Goal: Task Accomplishment & Management: Manage account settings

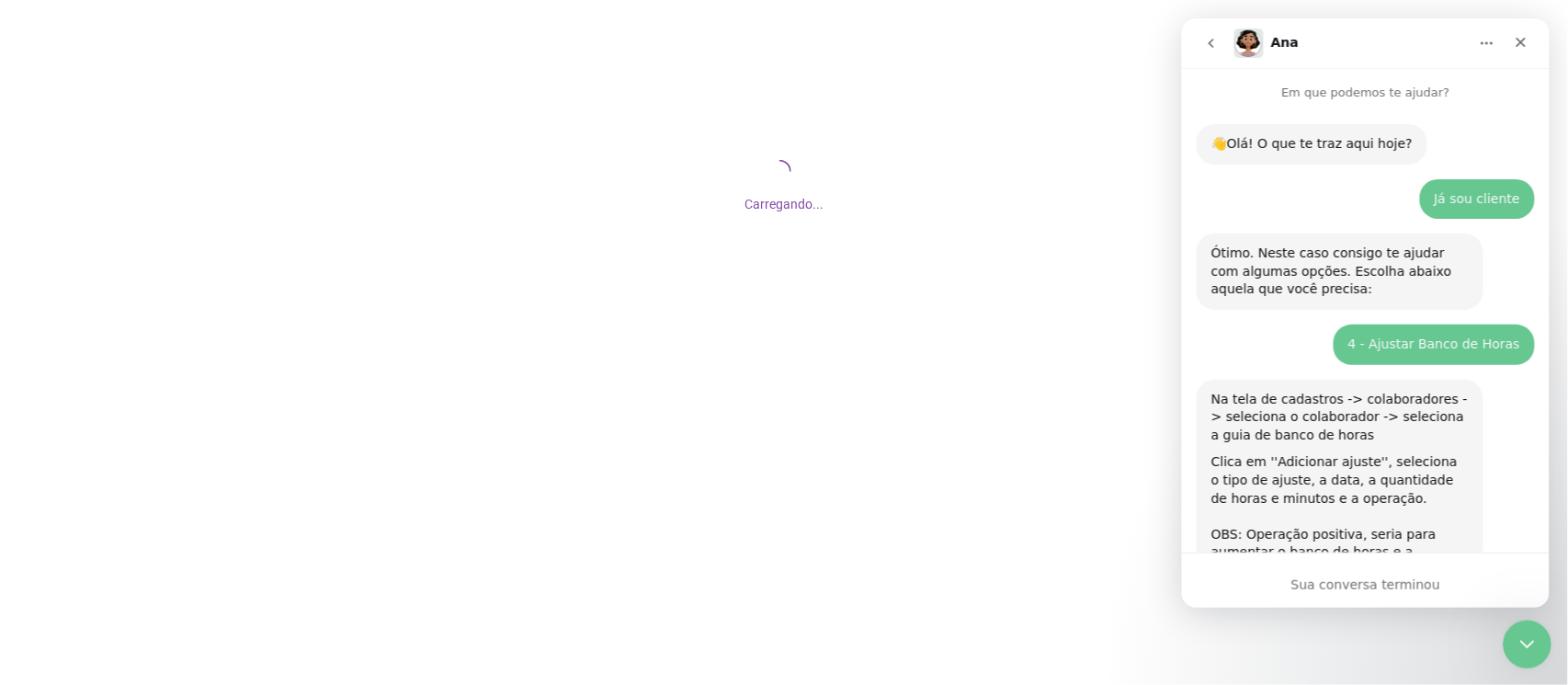
scroll to position [2840, 0]
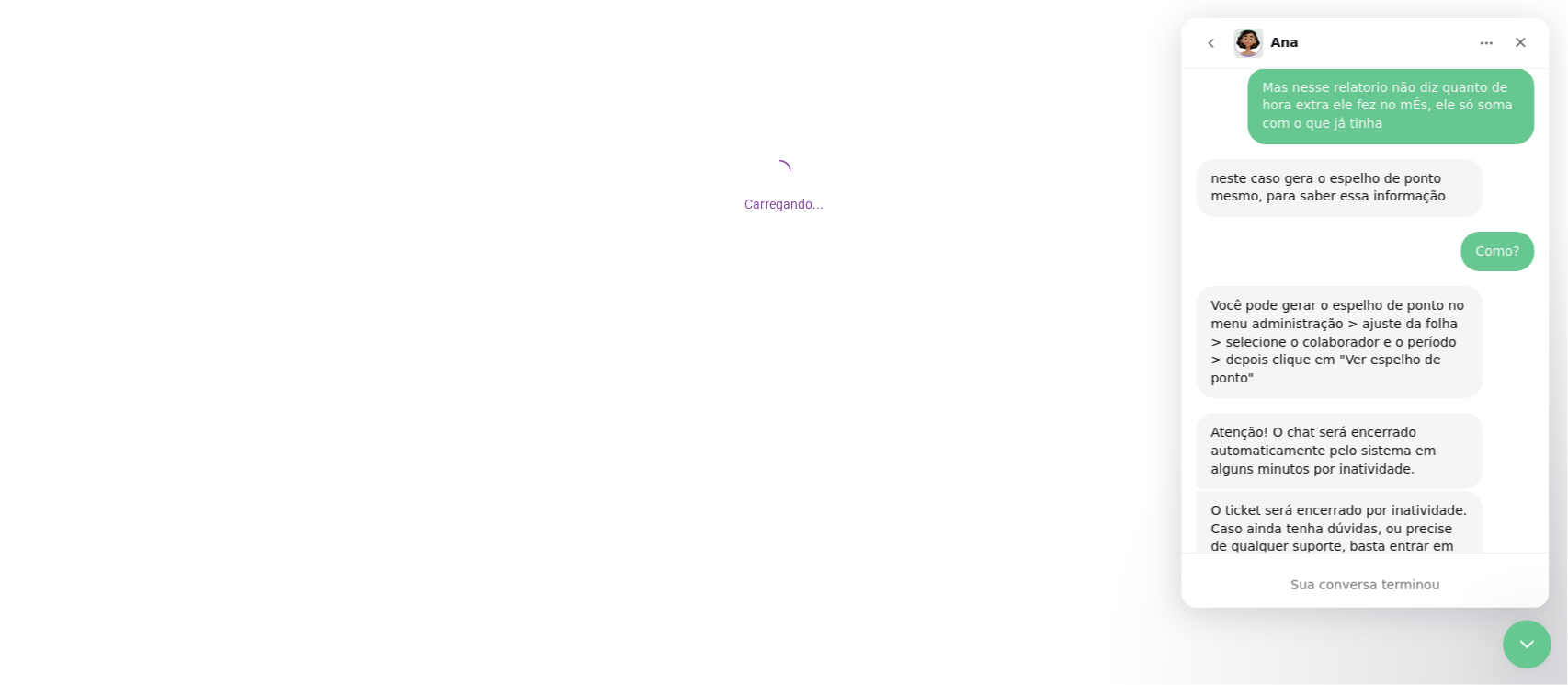
click at [1522, 651] on icon "Encerramento do Messenger da Intercom" at bounding box center [1523, 641] width 22 height 22
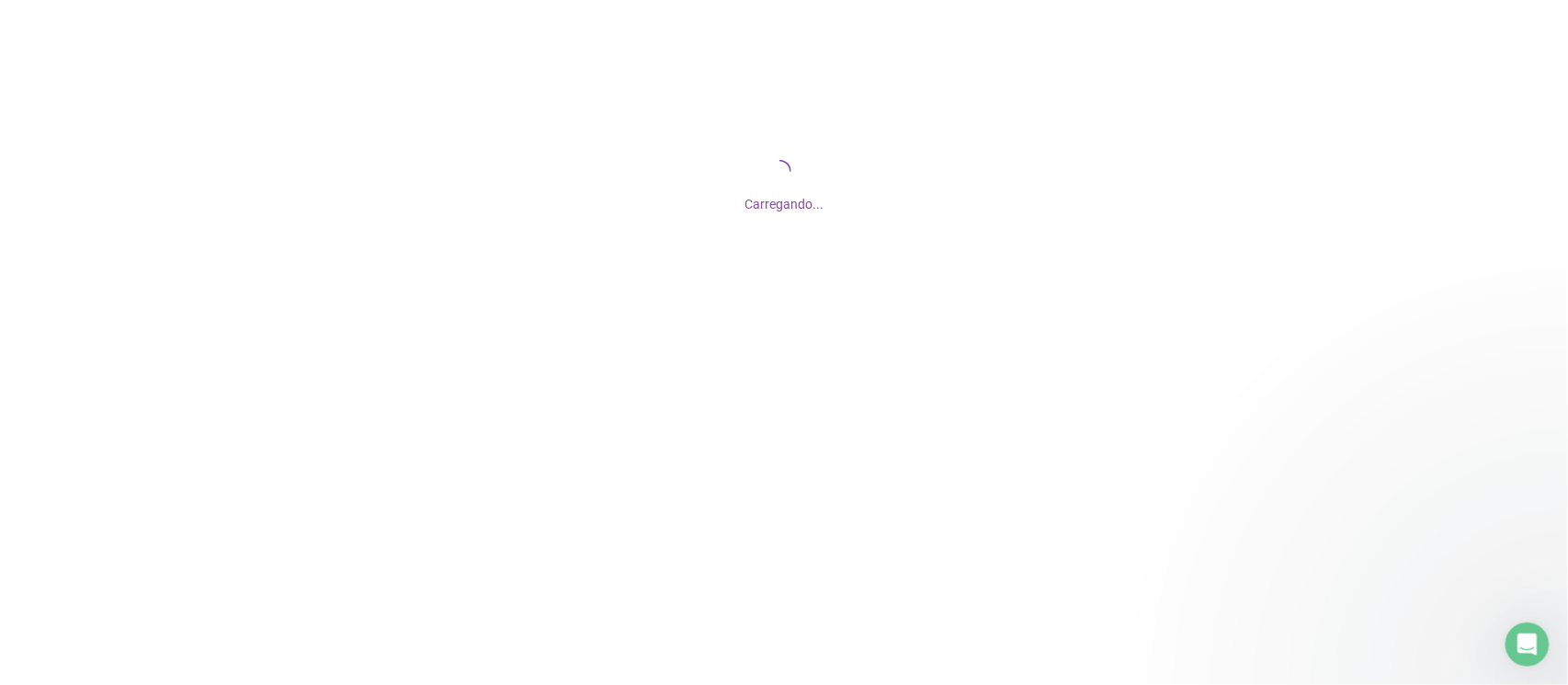
scroll to position [2880, 0]
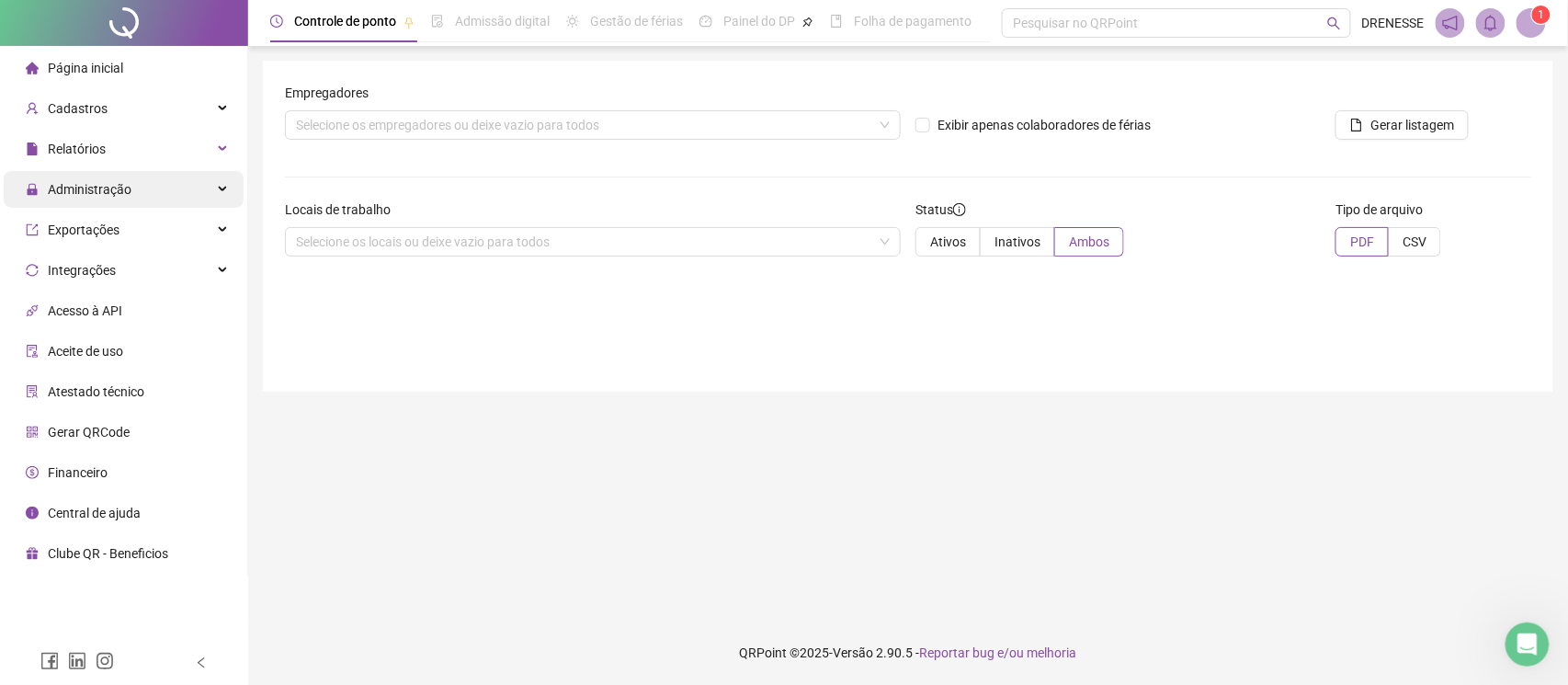
click at [100, 192] on span "Administração" at bounding box center [89, 189] width 83 height 15
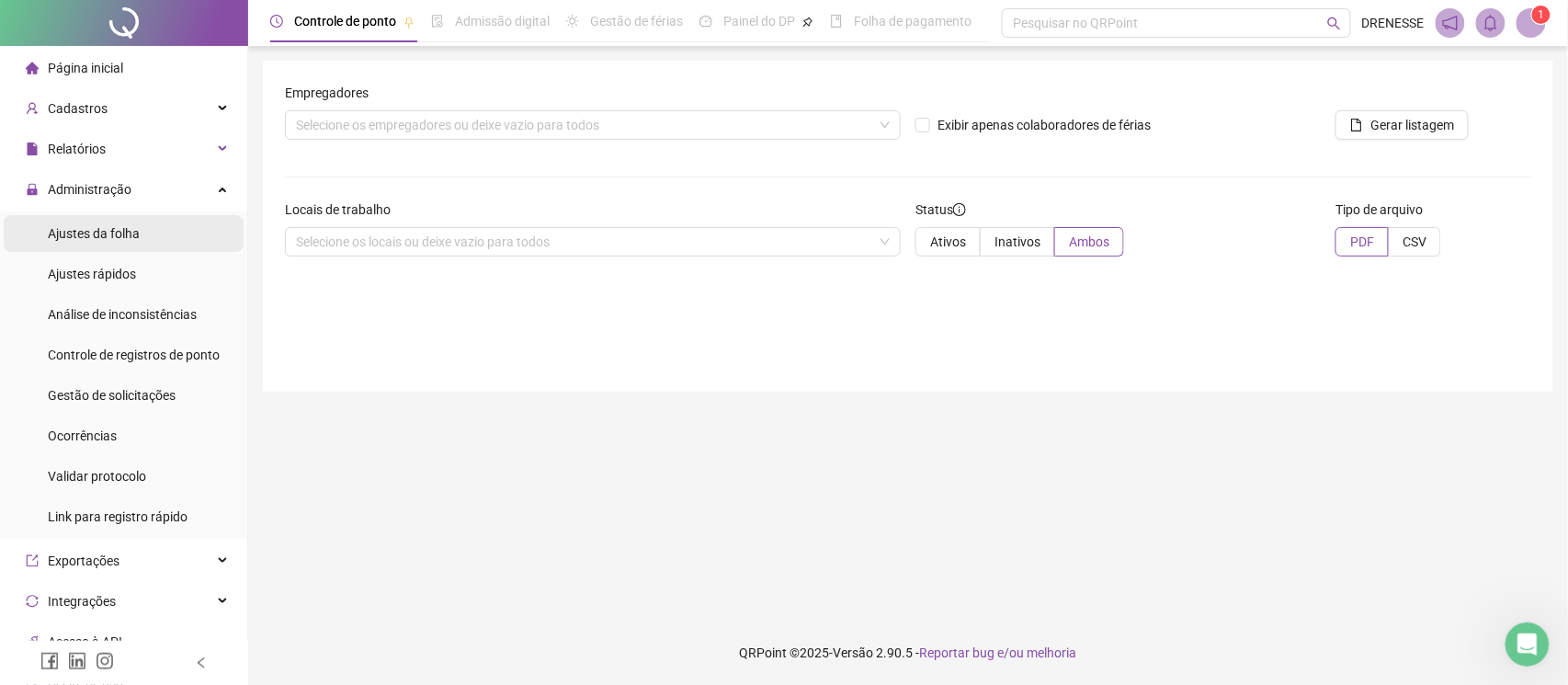
click at [96, 223] on div "Ajustes da folha" at bounding box center [93, 234] width 92 height 37
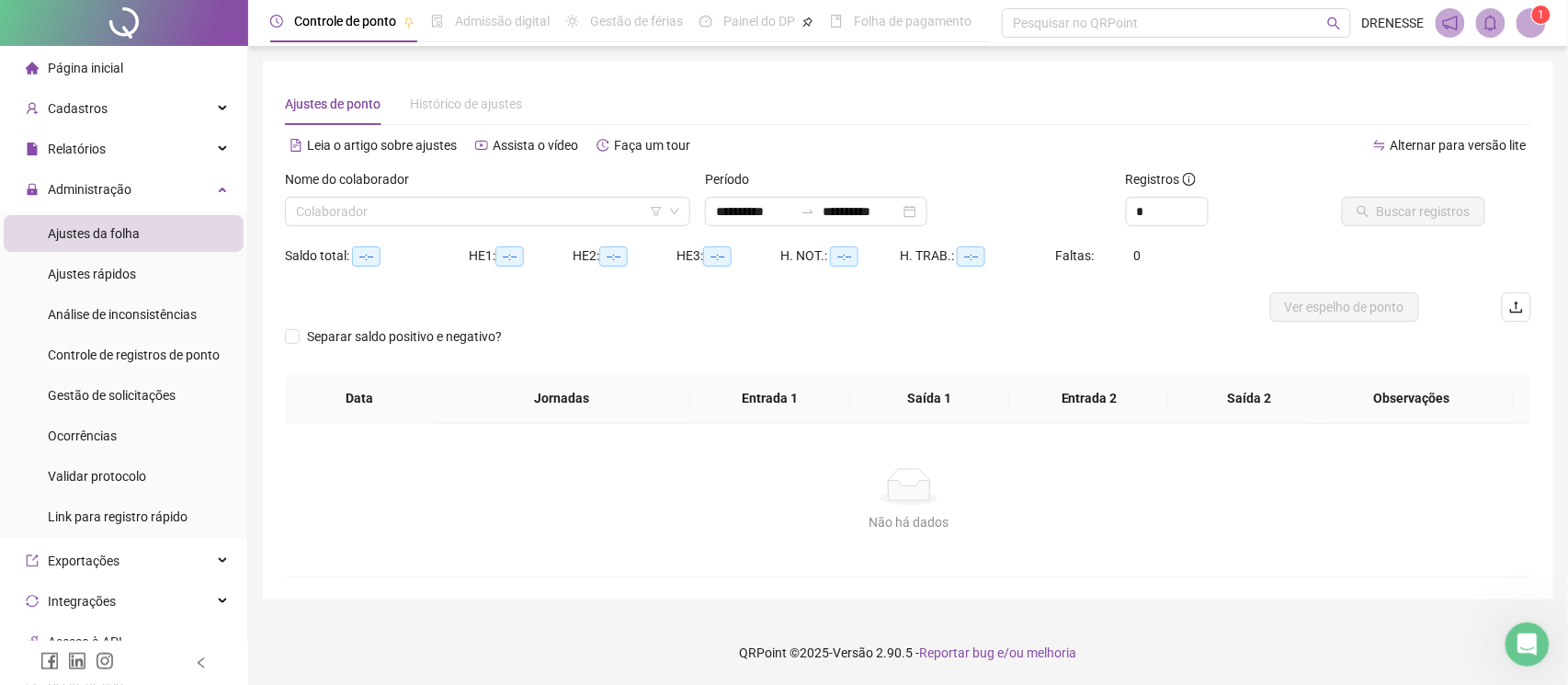
type input "**********"
click at [104, 388] on span "Gestão de solicitações" at bounding box center [111, 394] width 128 height 15
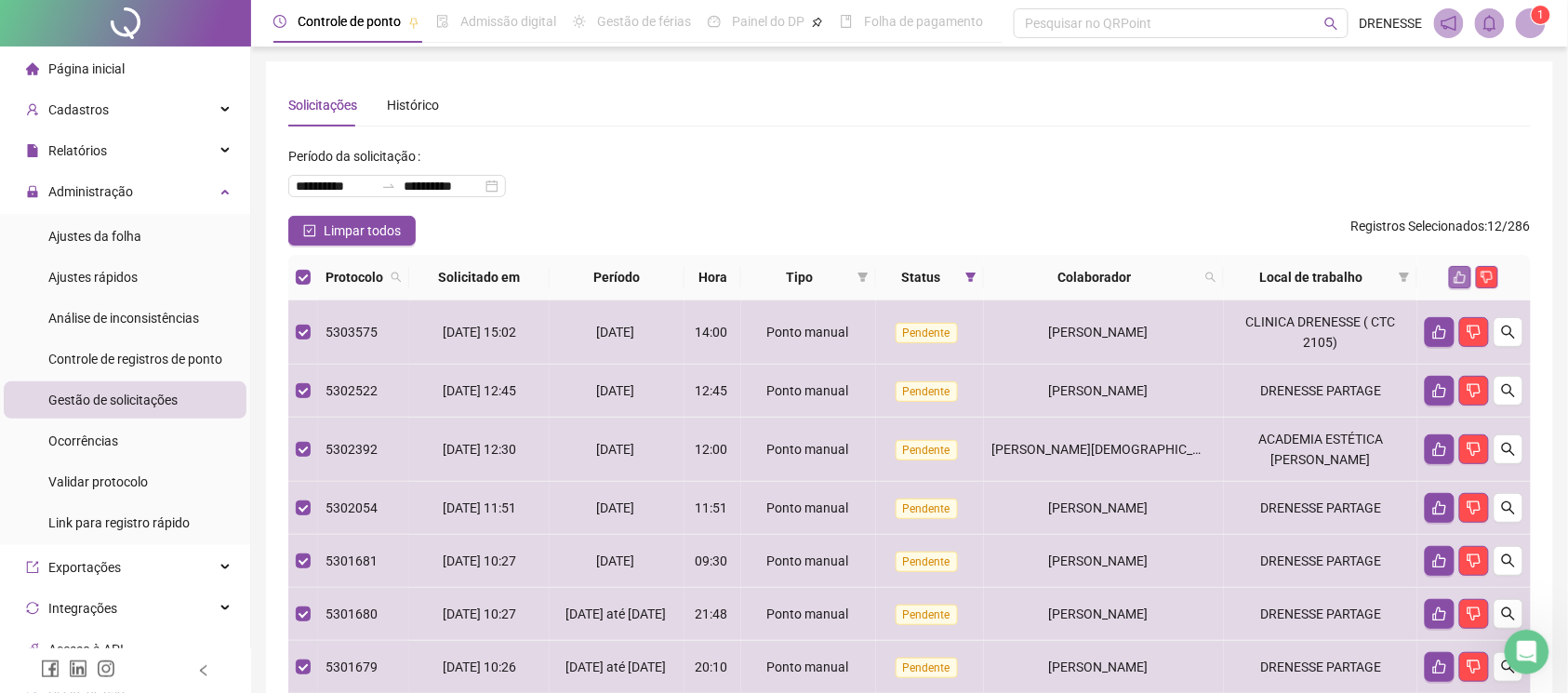
click at [1451, 281] on button "button" at bounding box center [1459, 276] width 23 height 23
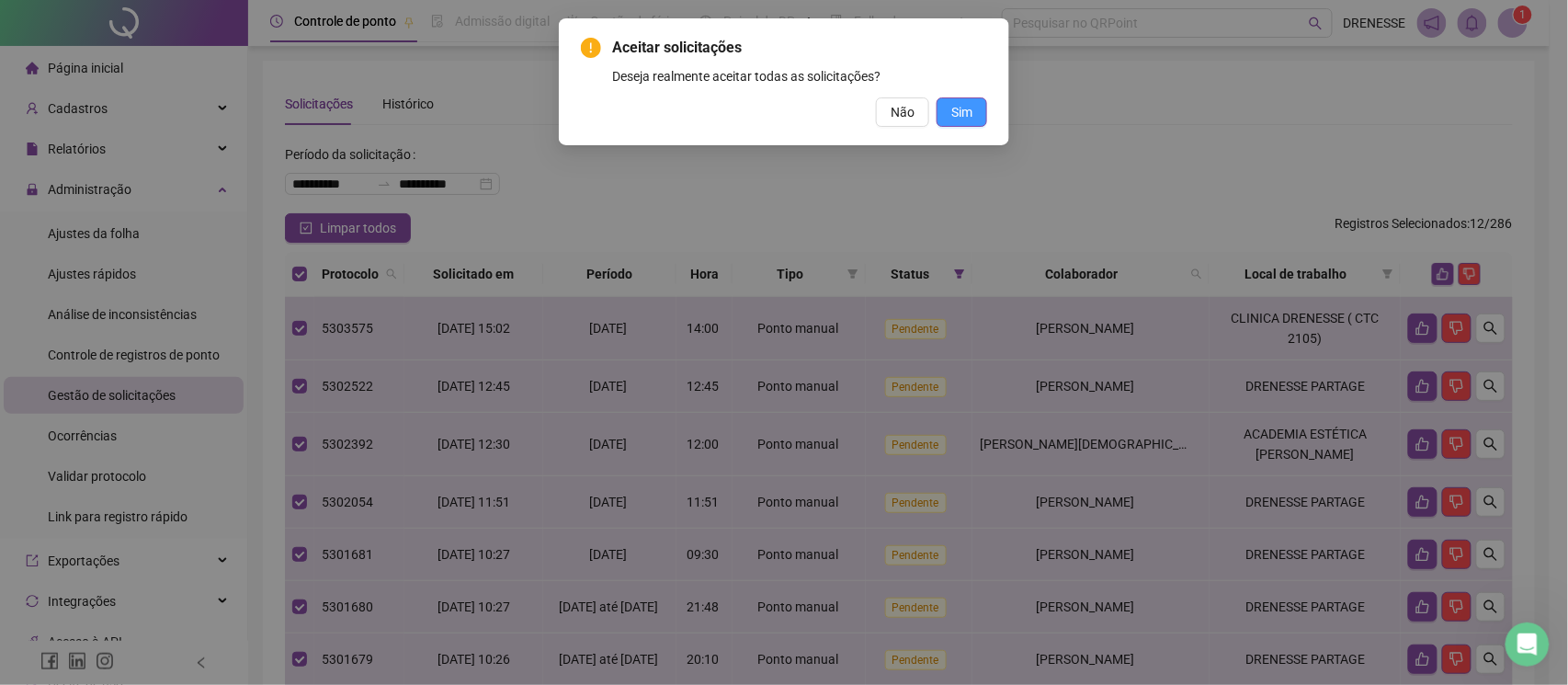
click at [968, 98] on button "Sim" at bounding box center [962, 112] width 50 height 29
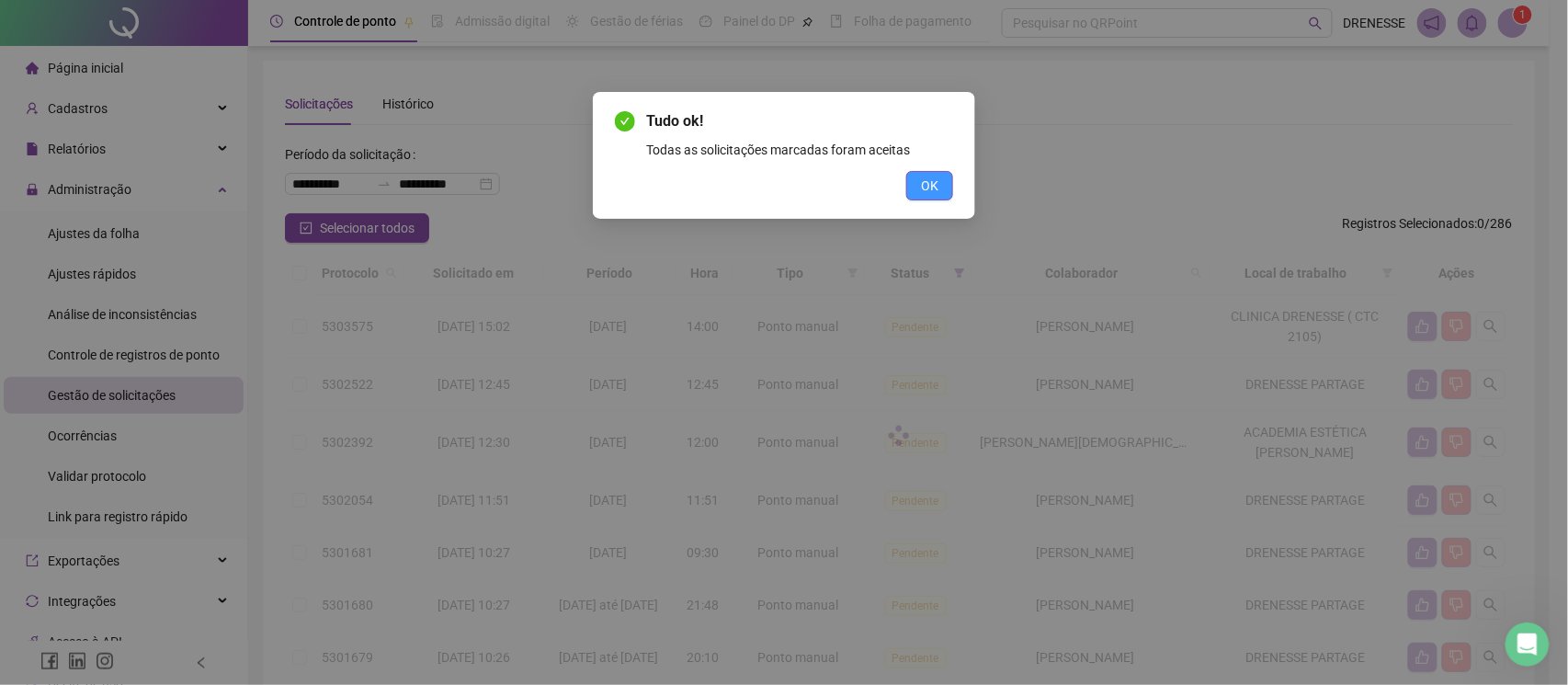
click at [926, 185] on span "OK" at bounding box center [930, 185] width 17 height 20
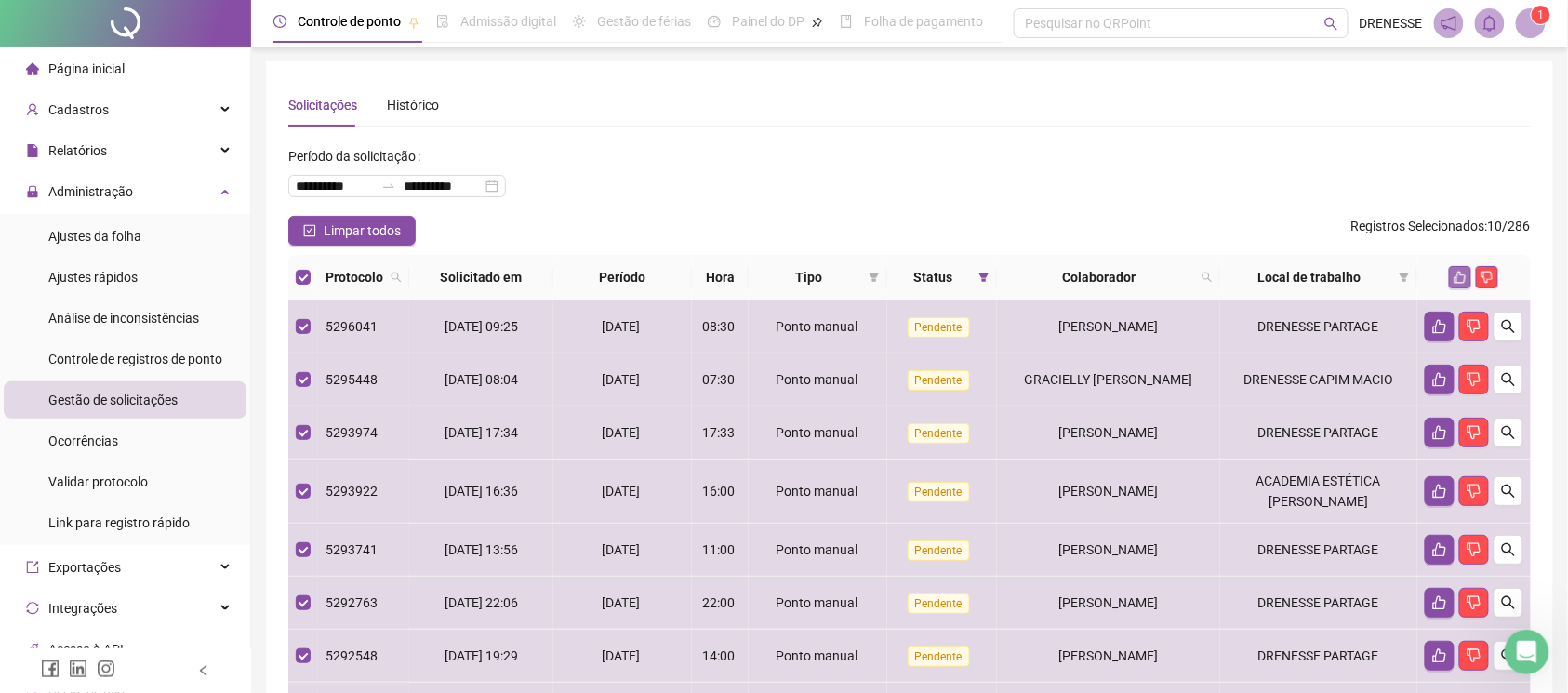
click at [1460, 287] on button "button" at bounding box center [1459, 276] width 23 height 23
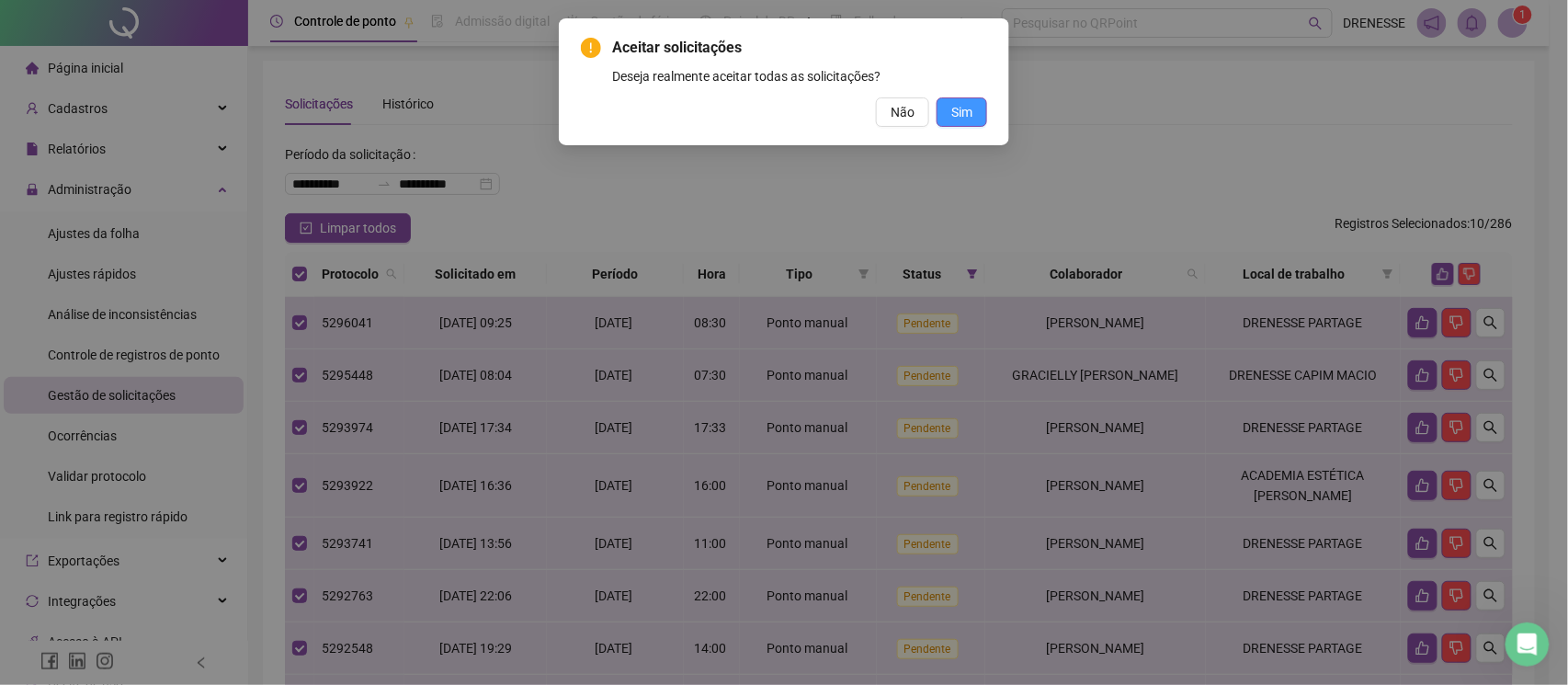
click at [975, 115] on button "Sim" at bounding box center [962, 112] width 50 height 29
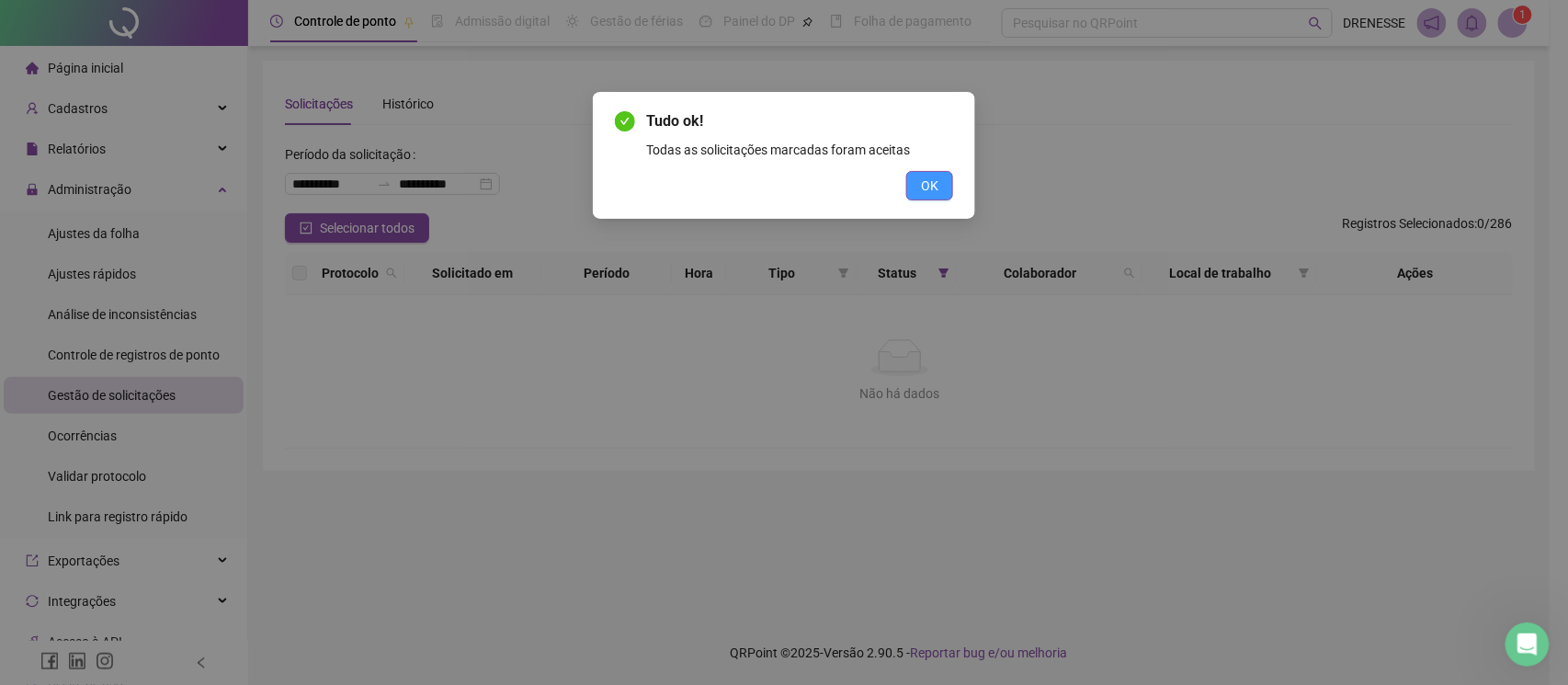
click at [938, 182] on button "OK" at bounding box center [929, 185] width 46 height 29
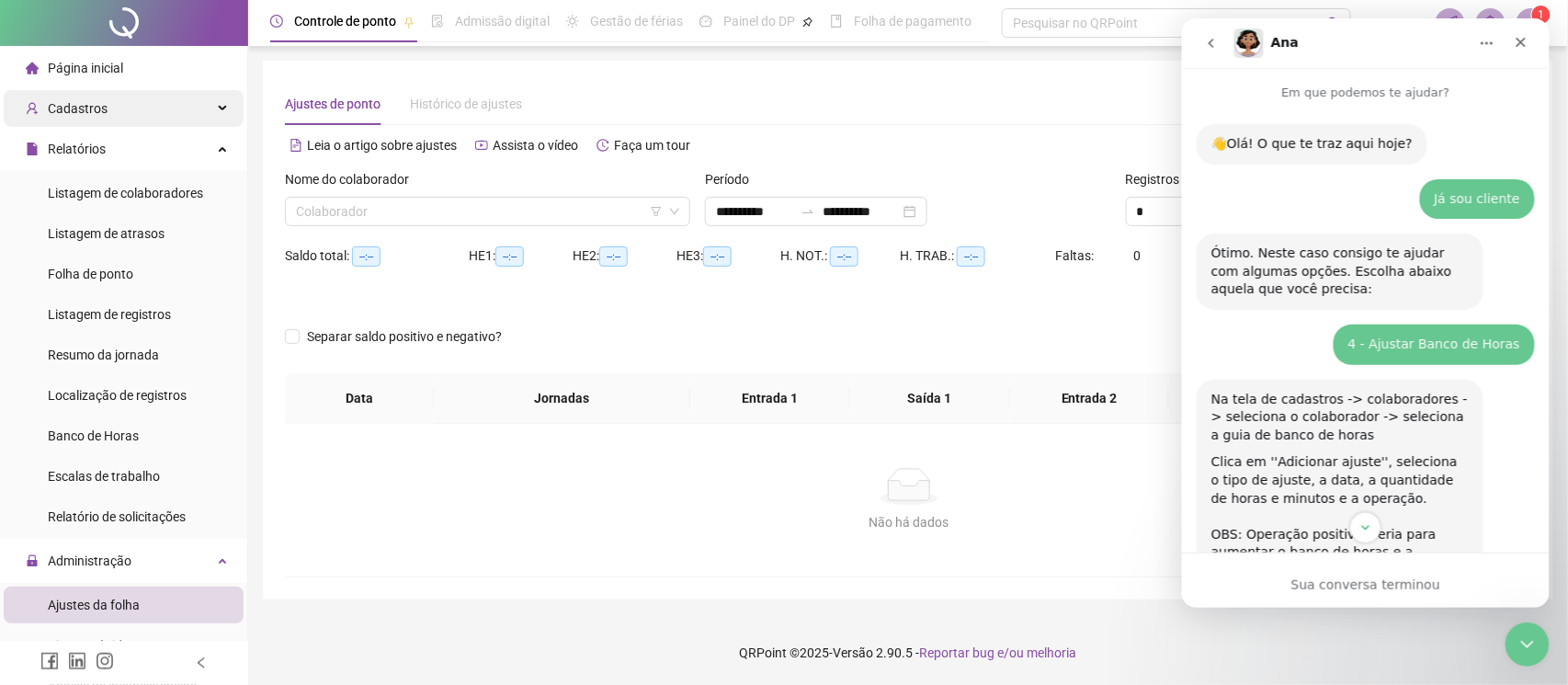
scroll to position [2490, 0]
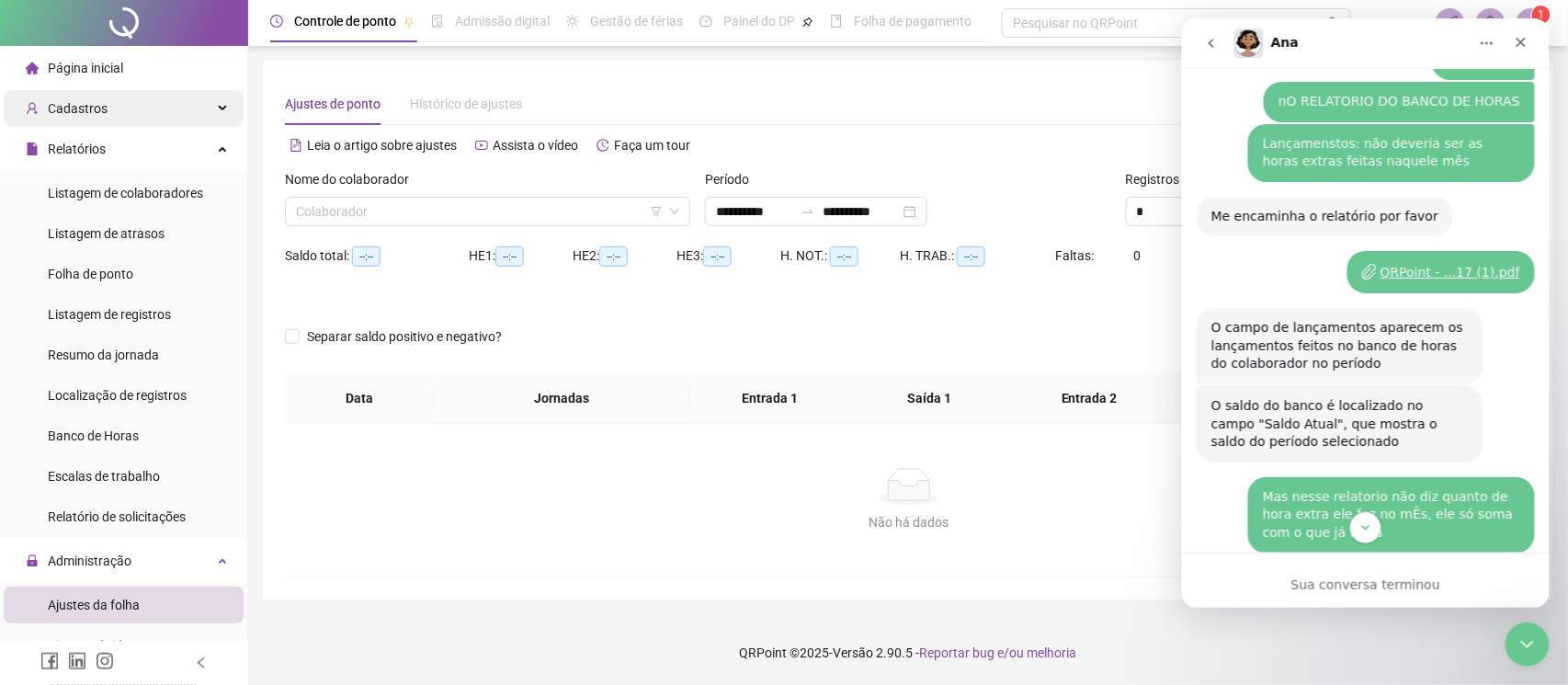
click at [82, 115] on span "Cadastros" at bounding box center [77, 108] width 60 height 15
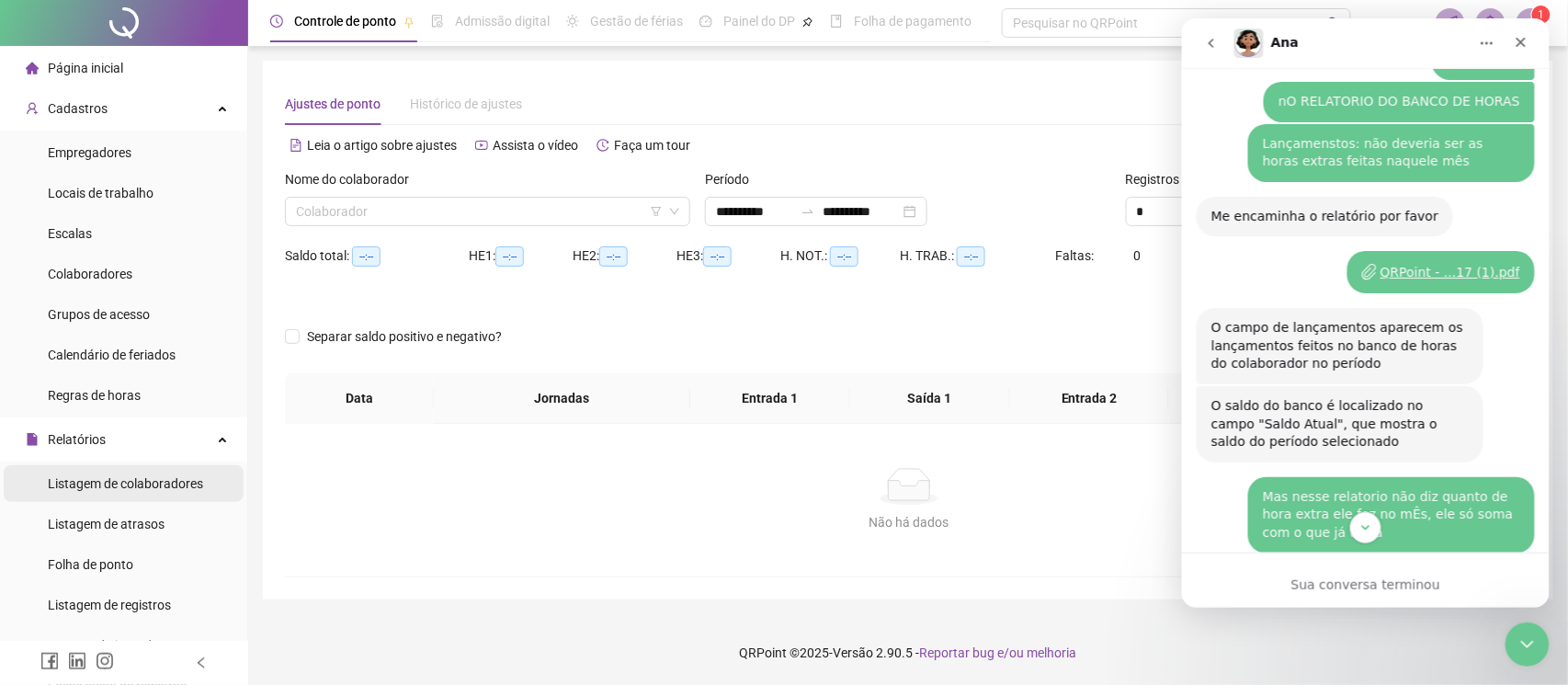
click at [107, 486] on span "Listagem de colaboradores" at bounding box center [125, 483] width 155 height 15
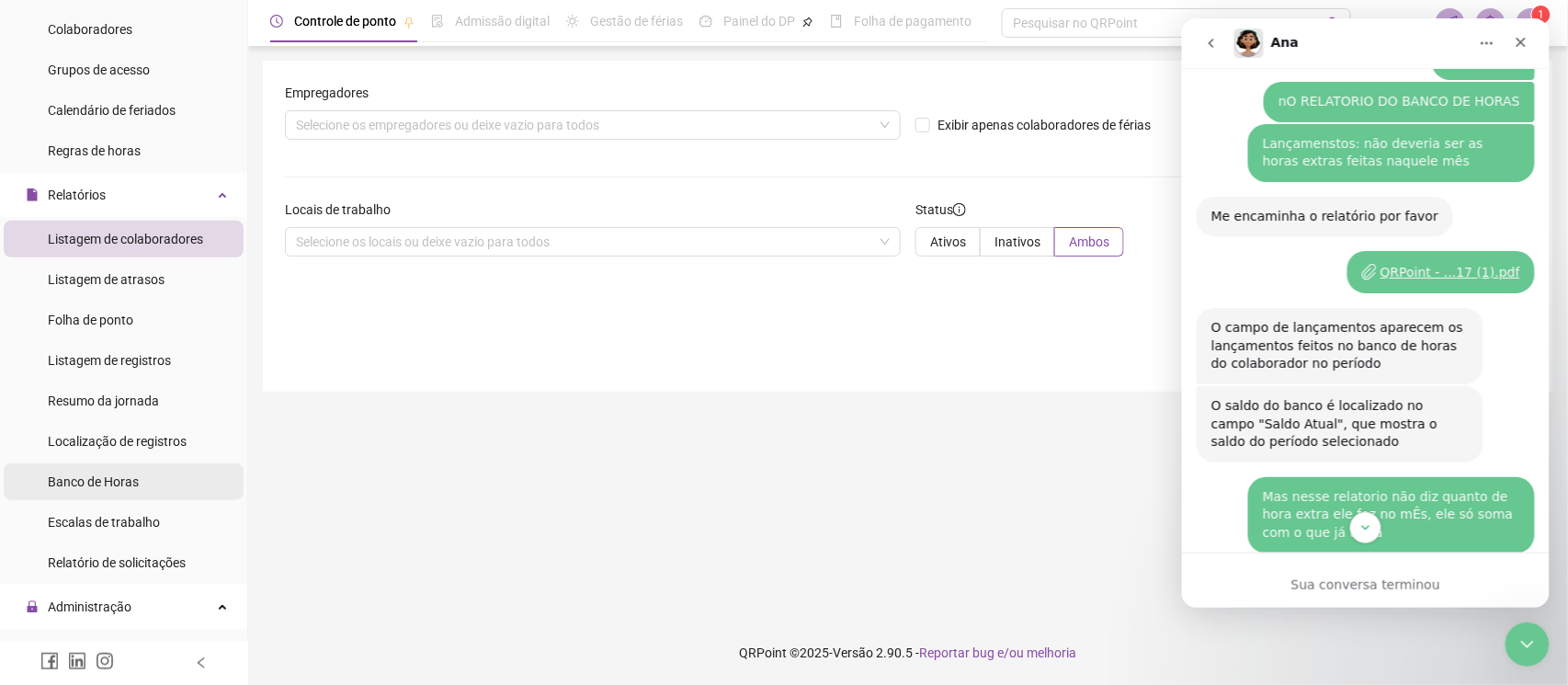
scroll to position [408, 0]
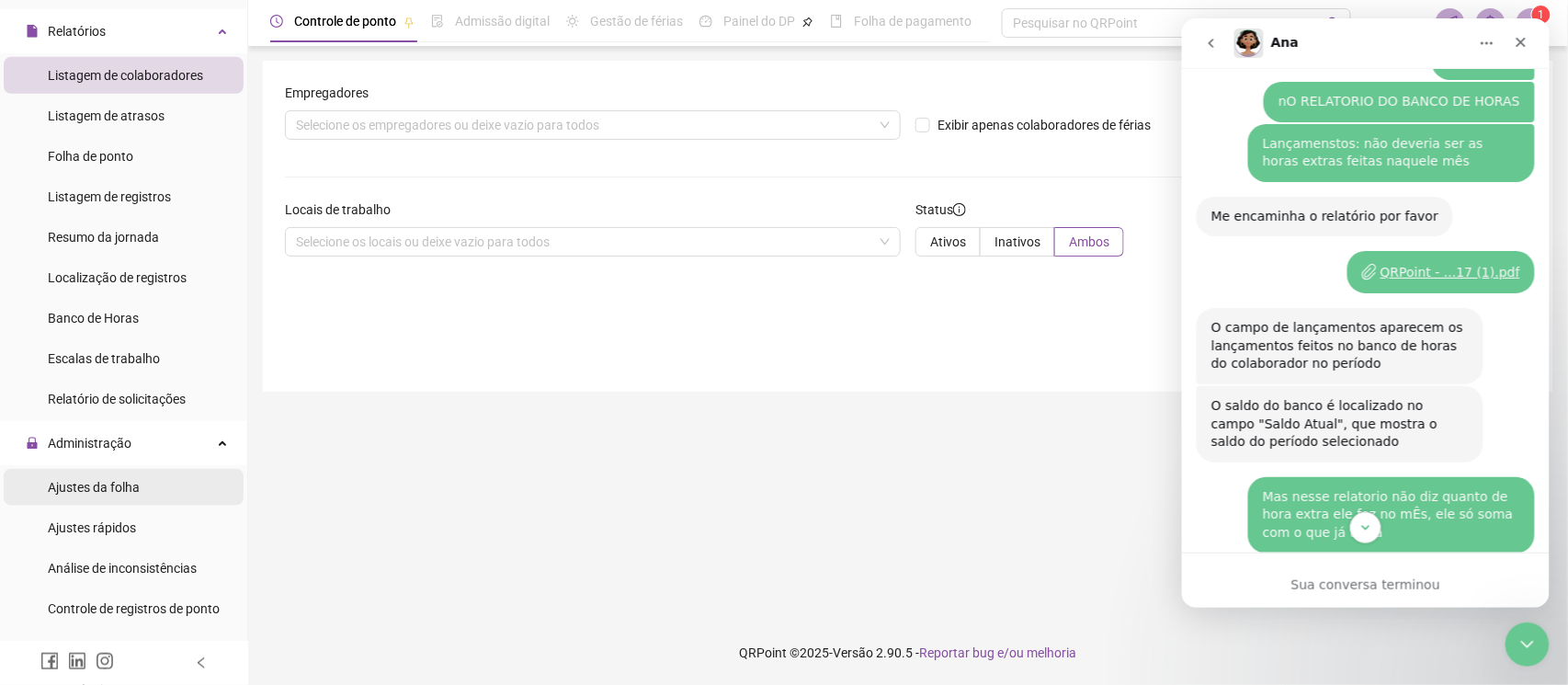
click at [97, 486] on span "Ajustes da folha" at bounding box center [93, 486] width 92 height 15
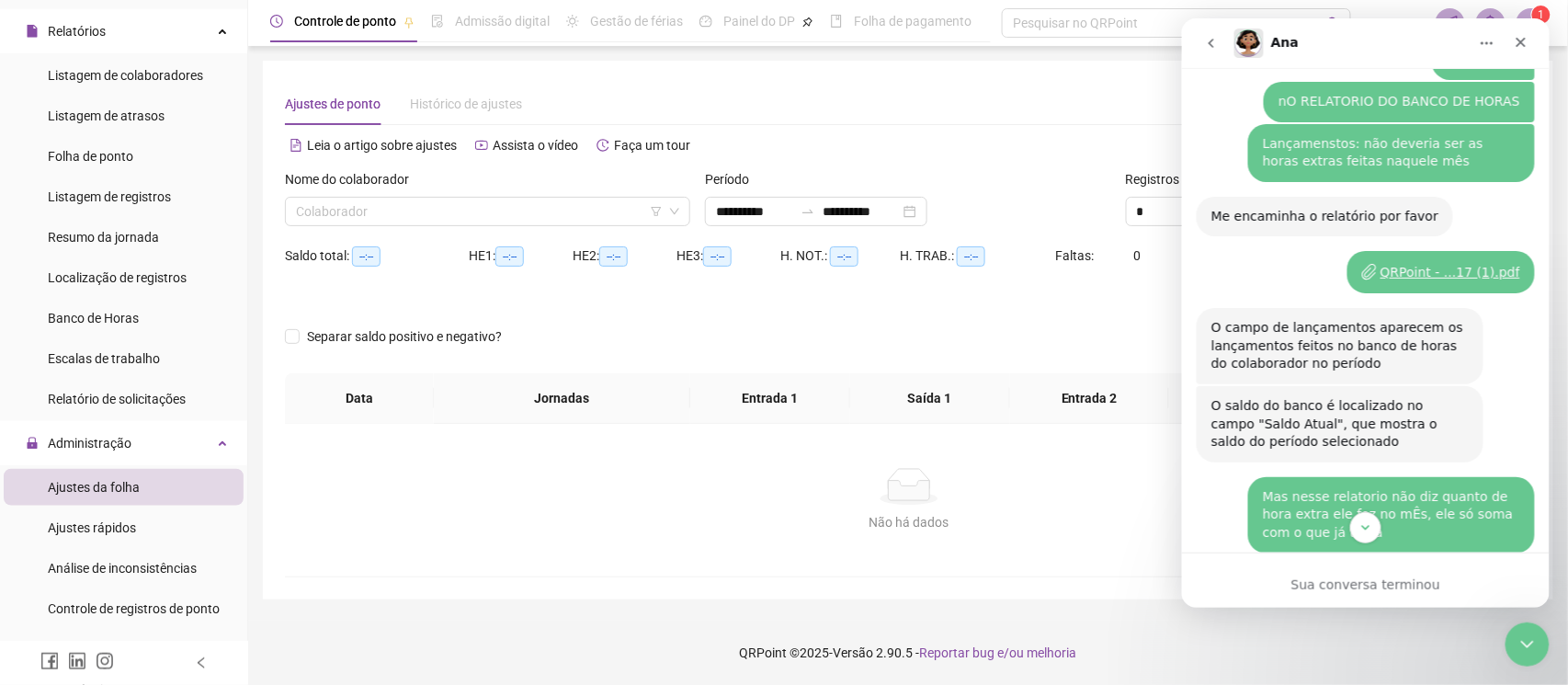
type input "**********"
click at [408, 234] on div "Nome do colaborador Colaborador" at bounding box center [488, 205] width 420 height 72
click at [389, 215] on input "search" at bounding box center [478, 211] width 367 height 27
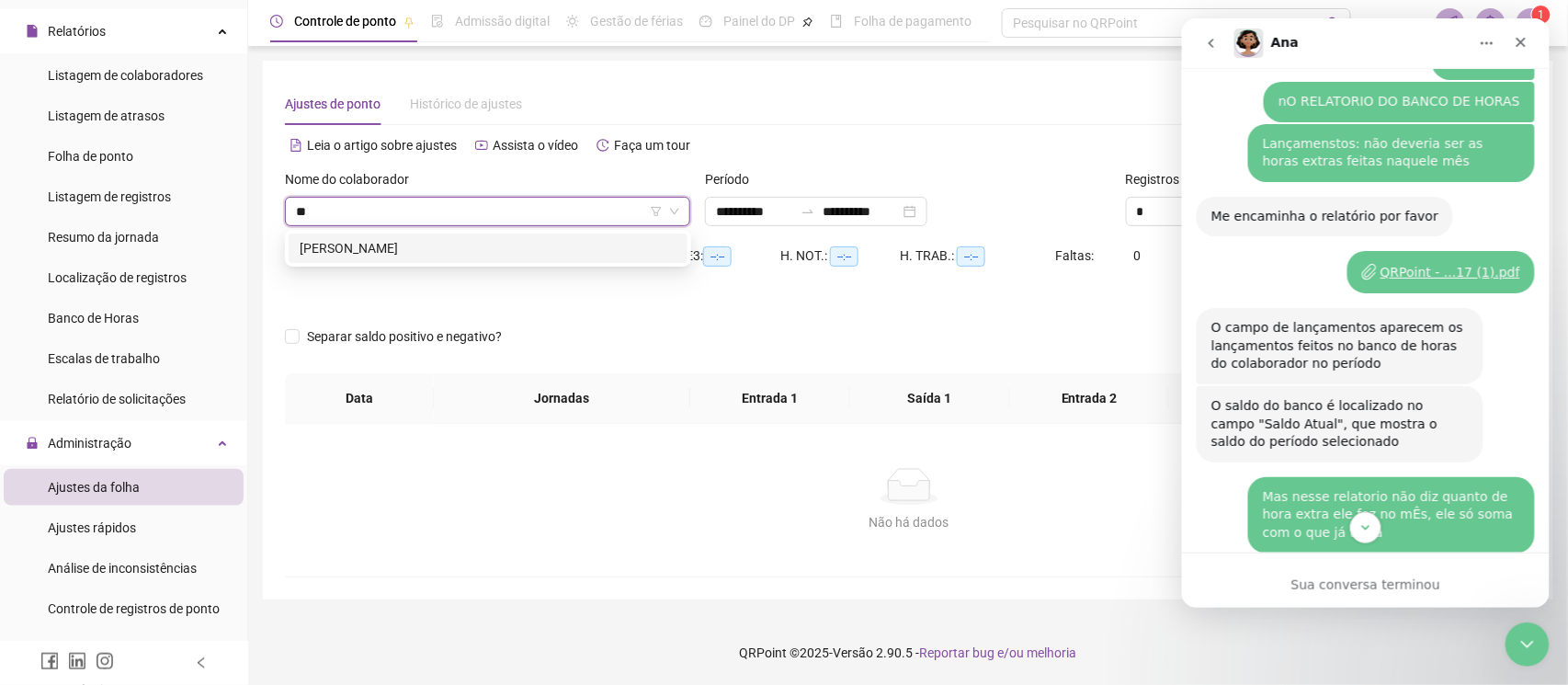
type input "***"
click at [432, 244] on div "[PERSON_NAME]" at bounding box center [487, 248] width 377 height 20
click at [1486, 52] on button "Início" at bounding box center [1486, 44] width 35 height 35
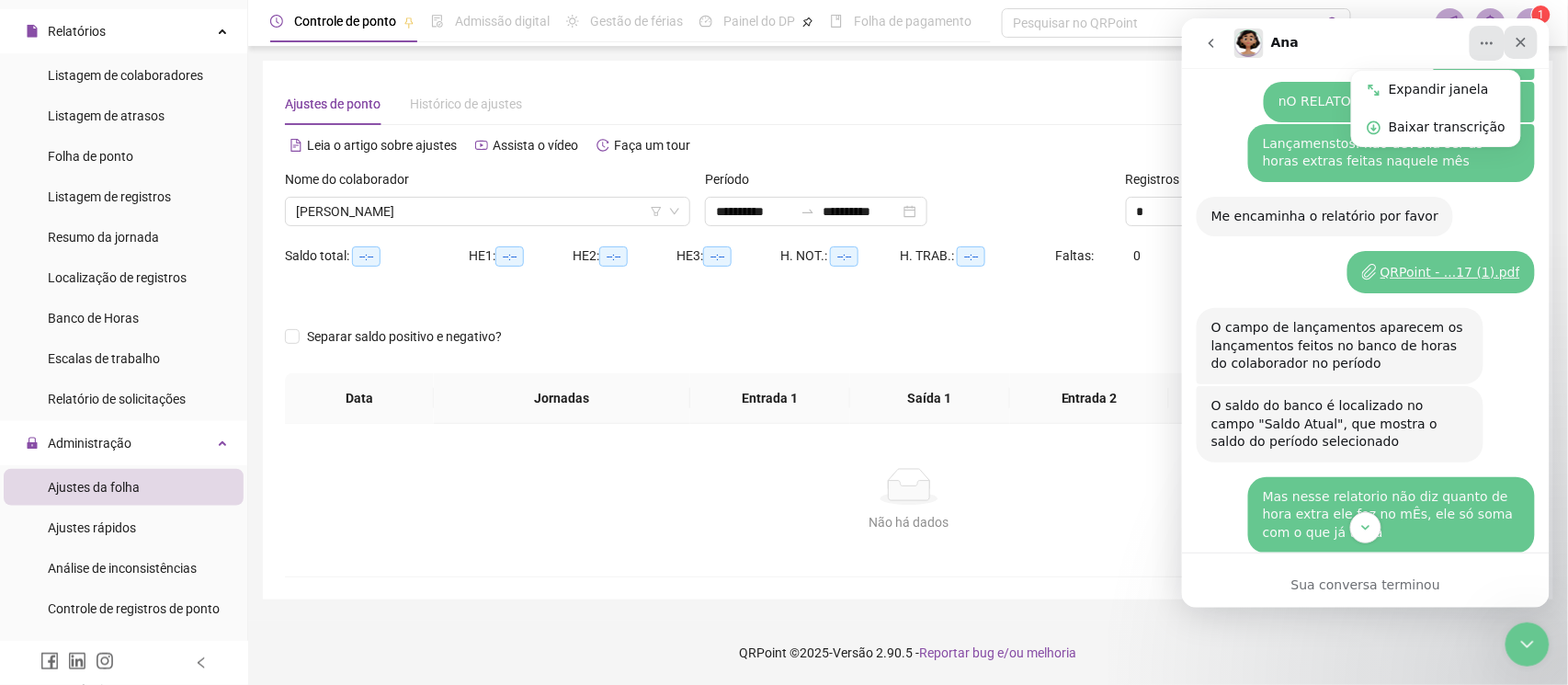
click at [1526, 49] on div "Fechar" at bounding box center [1520, 43] width 33 height 33
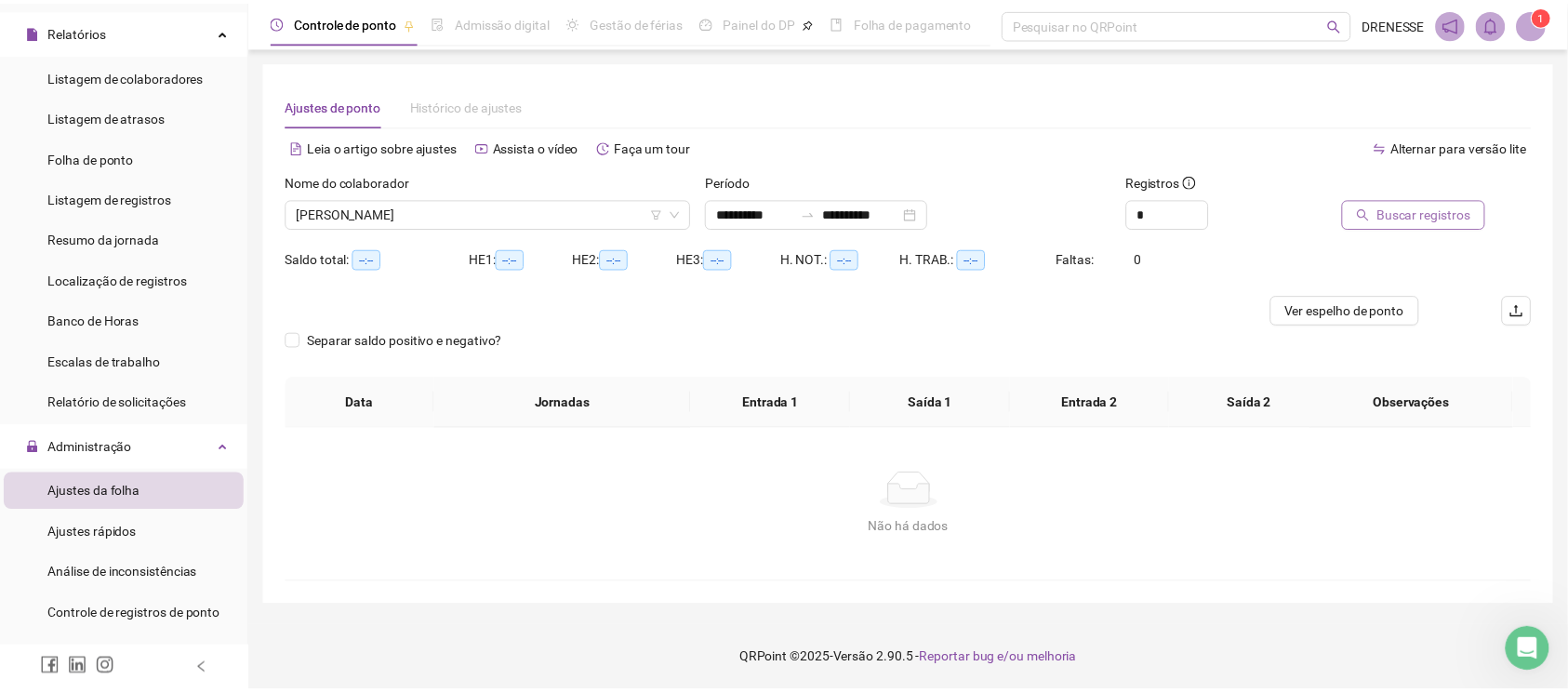
scroll to position [2913, 0]
click at [1396, 223] on span "Buscar registros" at bounding box center [1440, 214] width 95 height 21
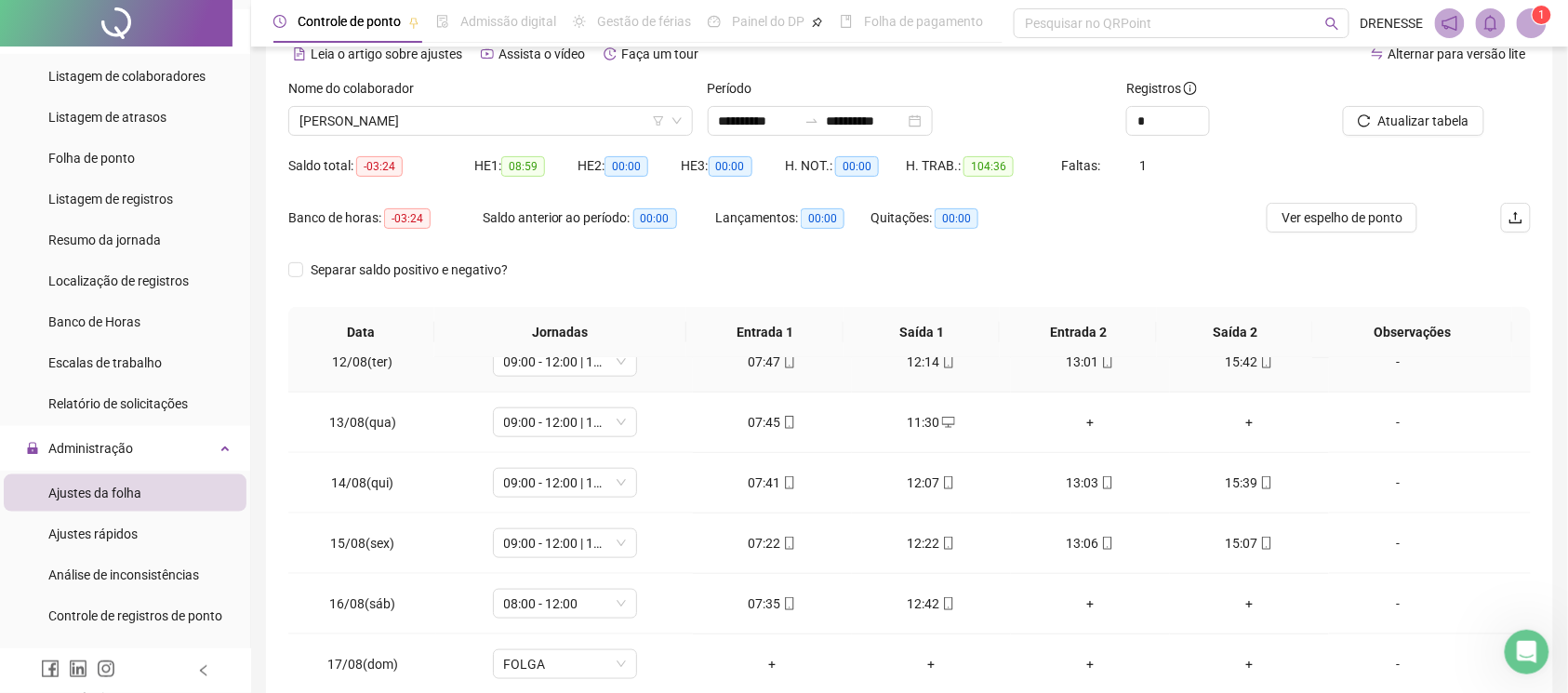
scroll to position [9, 0]
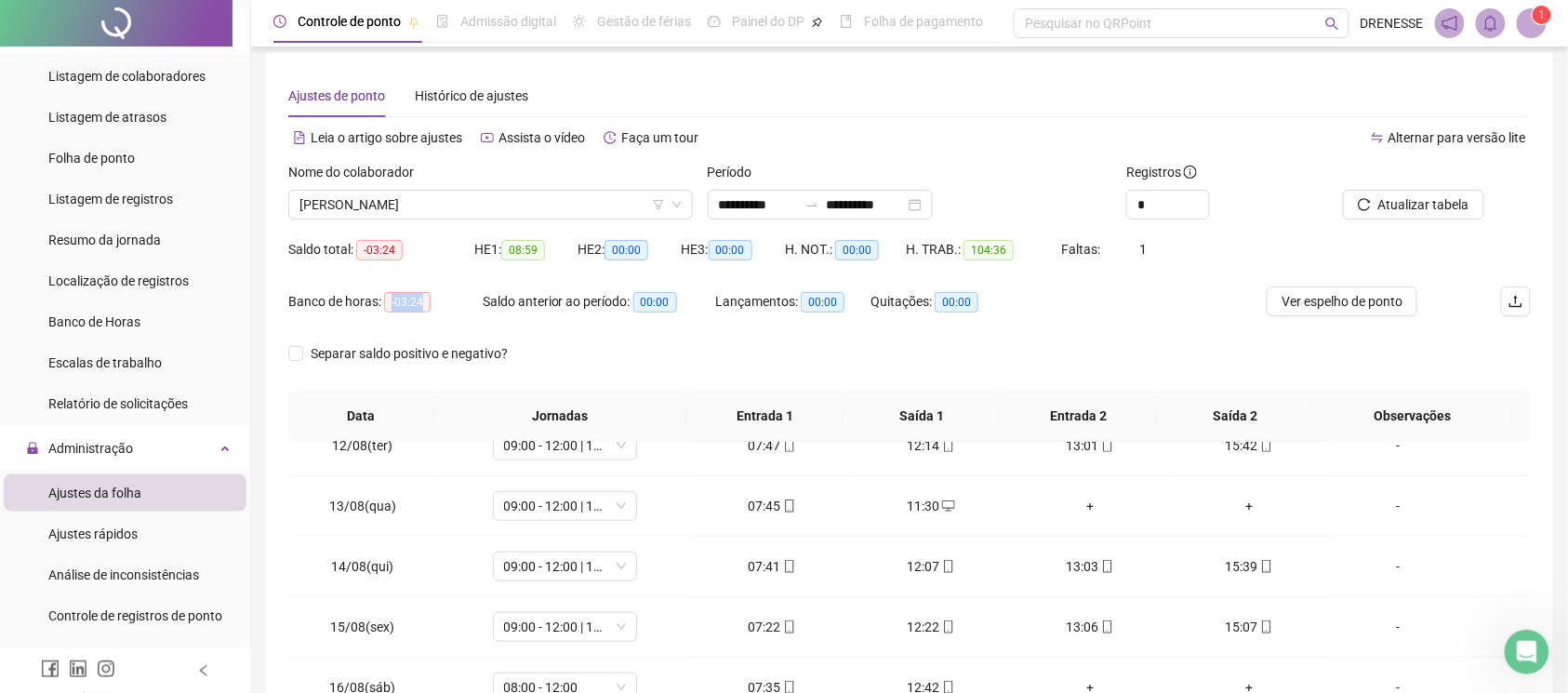
copy span "-03:24"
drag, startPoint x: 388, startPoint y: 298, endPoint x: 421, endPoint y: 305, distance: 33.7
click at [421, 305] on span "-03:24" at bounding box center [407, 302] width 46 height 21
click at [468, 193] on span "[PERSON_NAME]" at bounding box center [490, 204] width 382 height 27
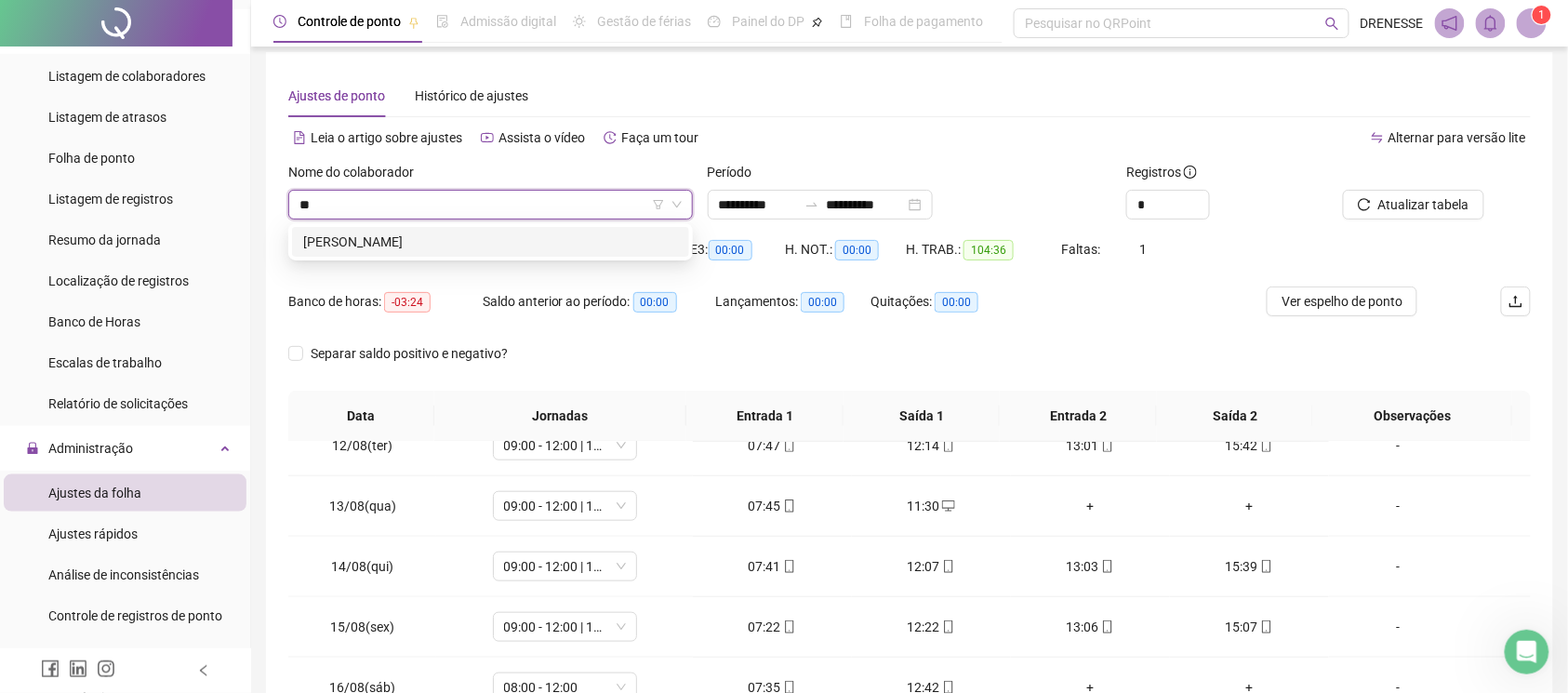
scroll to position [0, 0]
type input "***"
click at [460, 238] on div "[PERSON_NAME]" at bounding box center [490, 241] width 374 height 21
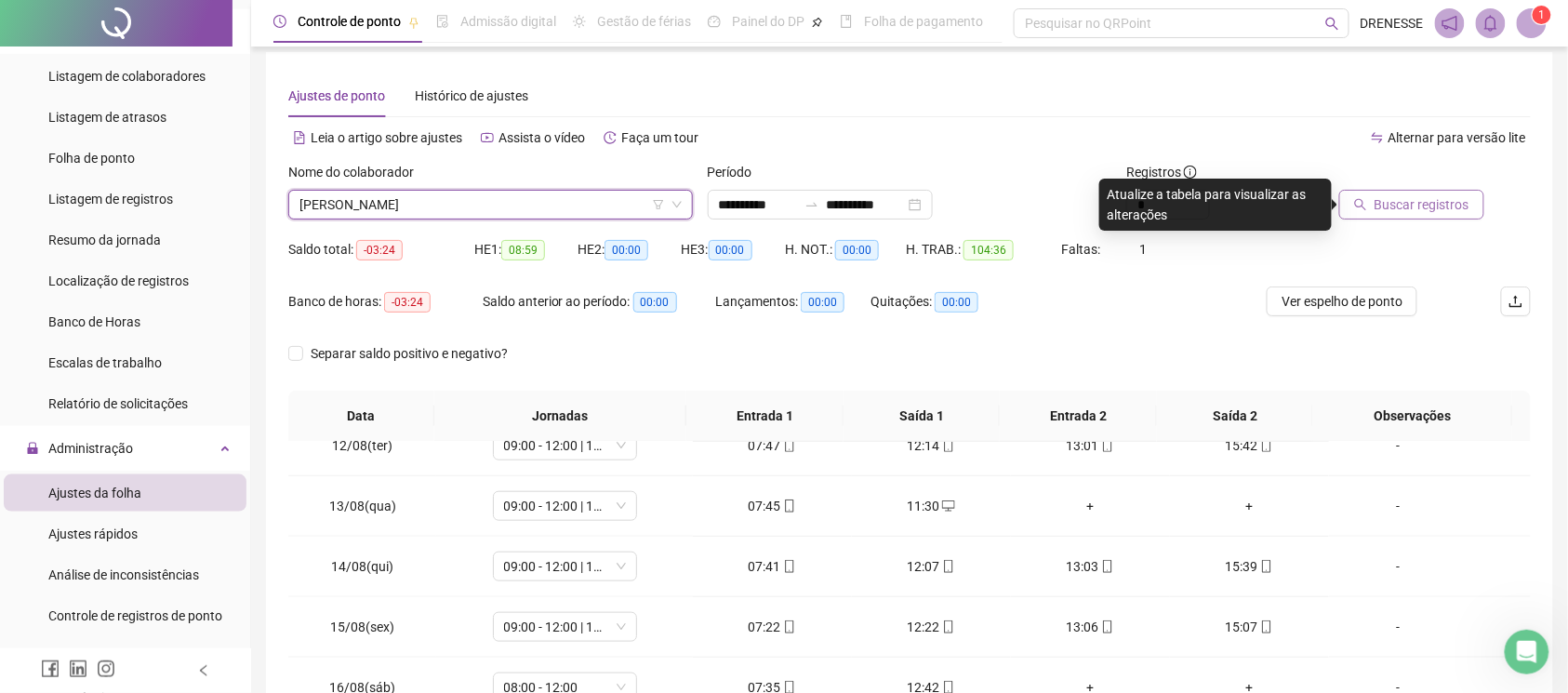
click at [1418, 193] on button "Buscar registros" at bounding box center [1411, 205] width 145 height 29
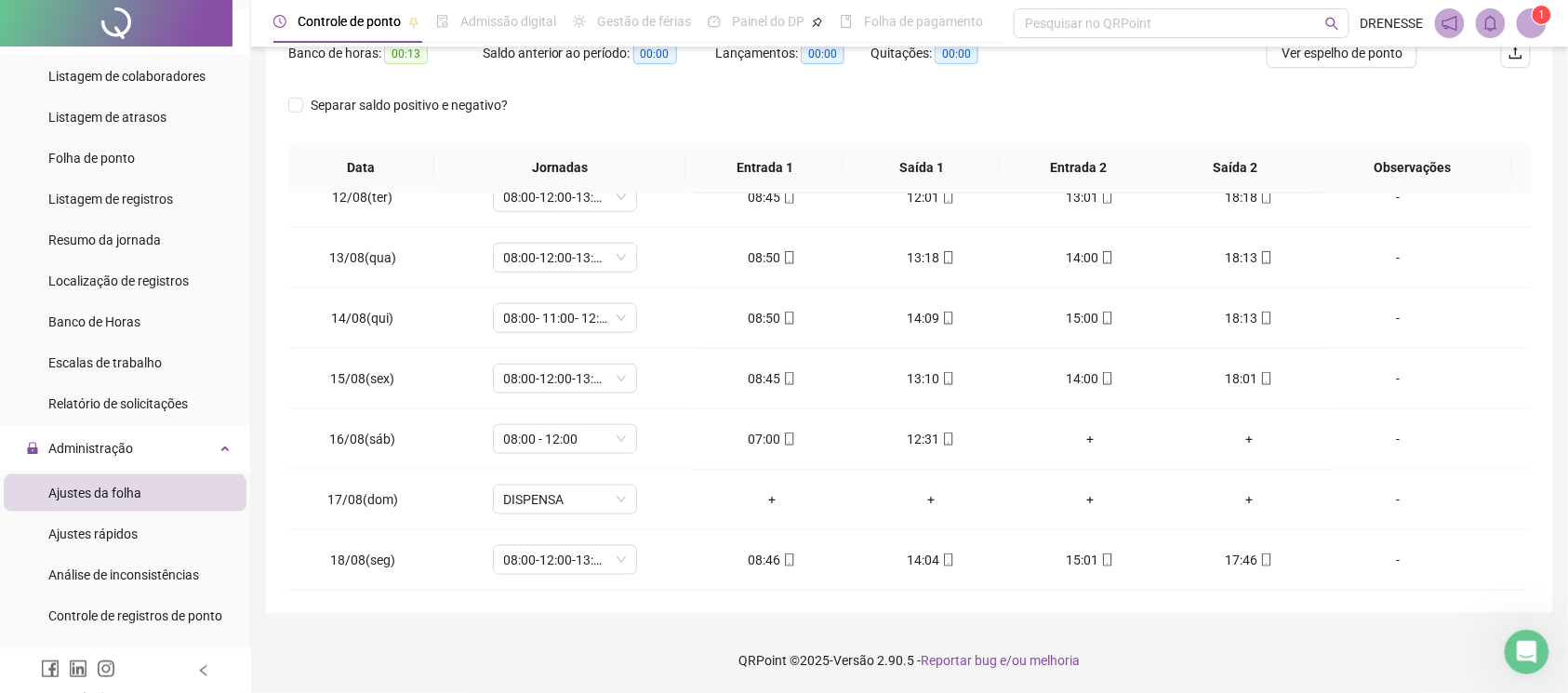
scroll to position [93, 0]
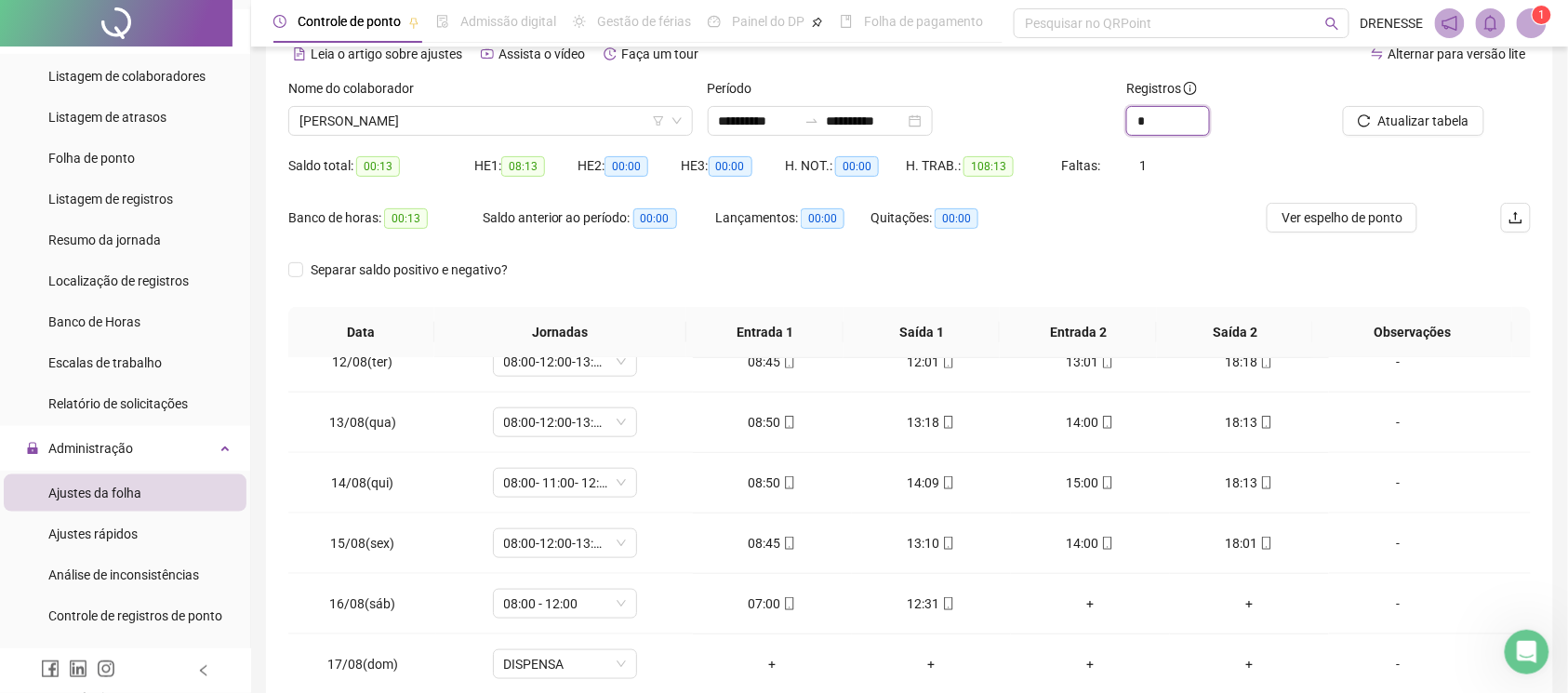
drag, startPoint x: 1134, startPoint y: 127, endPoint x: 1087, endPoint y: 128, distance: 47.0
click at [1087, 128] on div "**********" at bounding box center [909, 115] width 1257 height 73
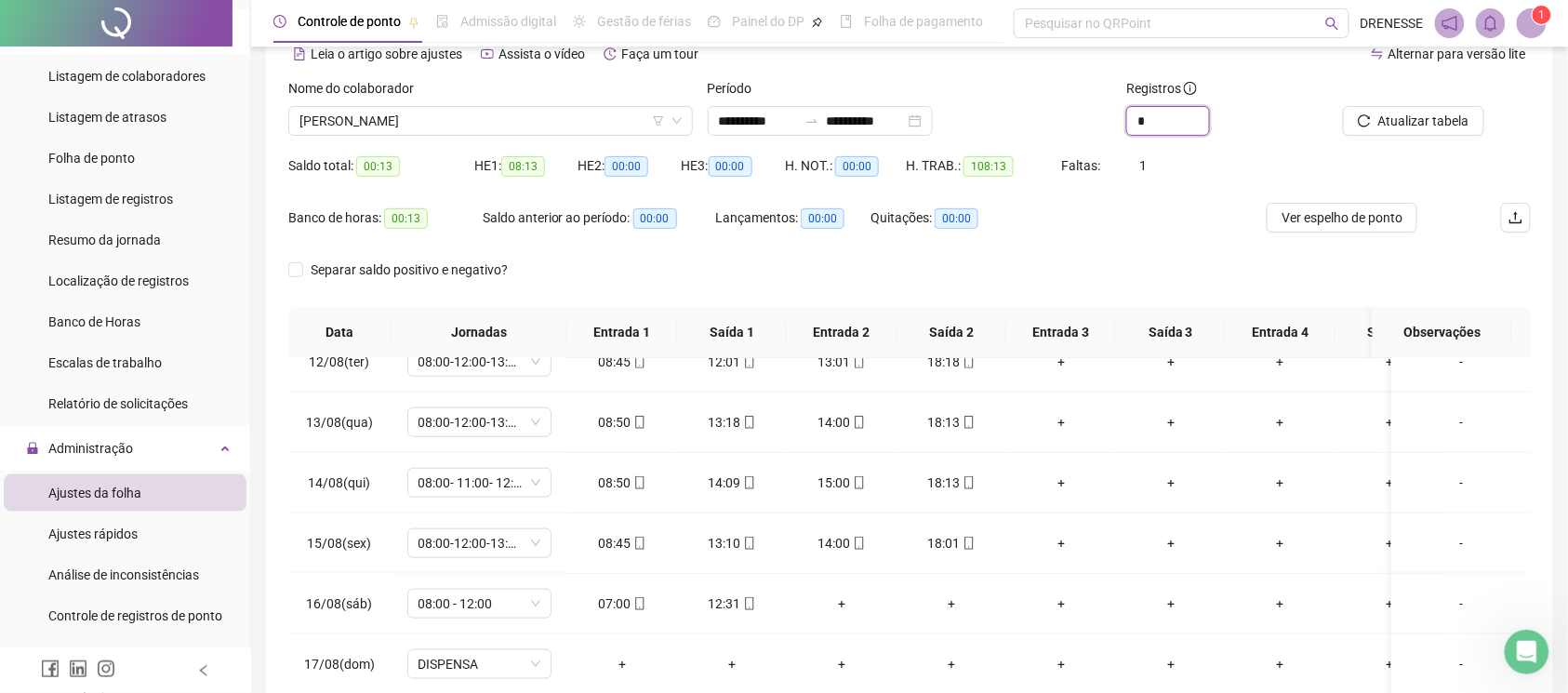
type input "*"
click at [1072, 202] on div "Faltas: 1" at bounding box center [1112, 176] width 103 height 52
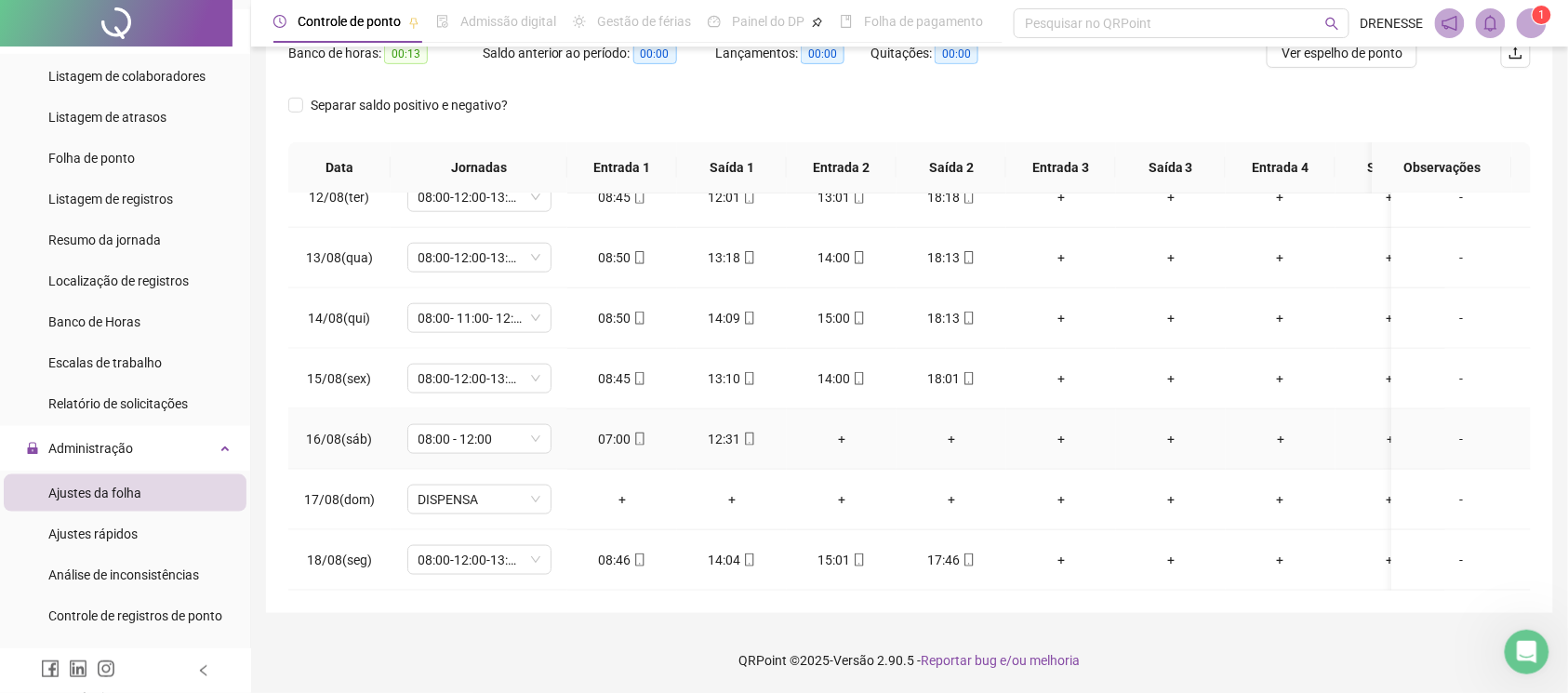
click at [644, 432] on icon "mobile" at bounding box center [639, 438] width 13 height 13
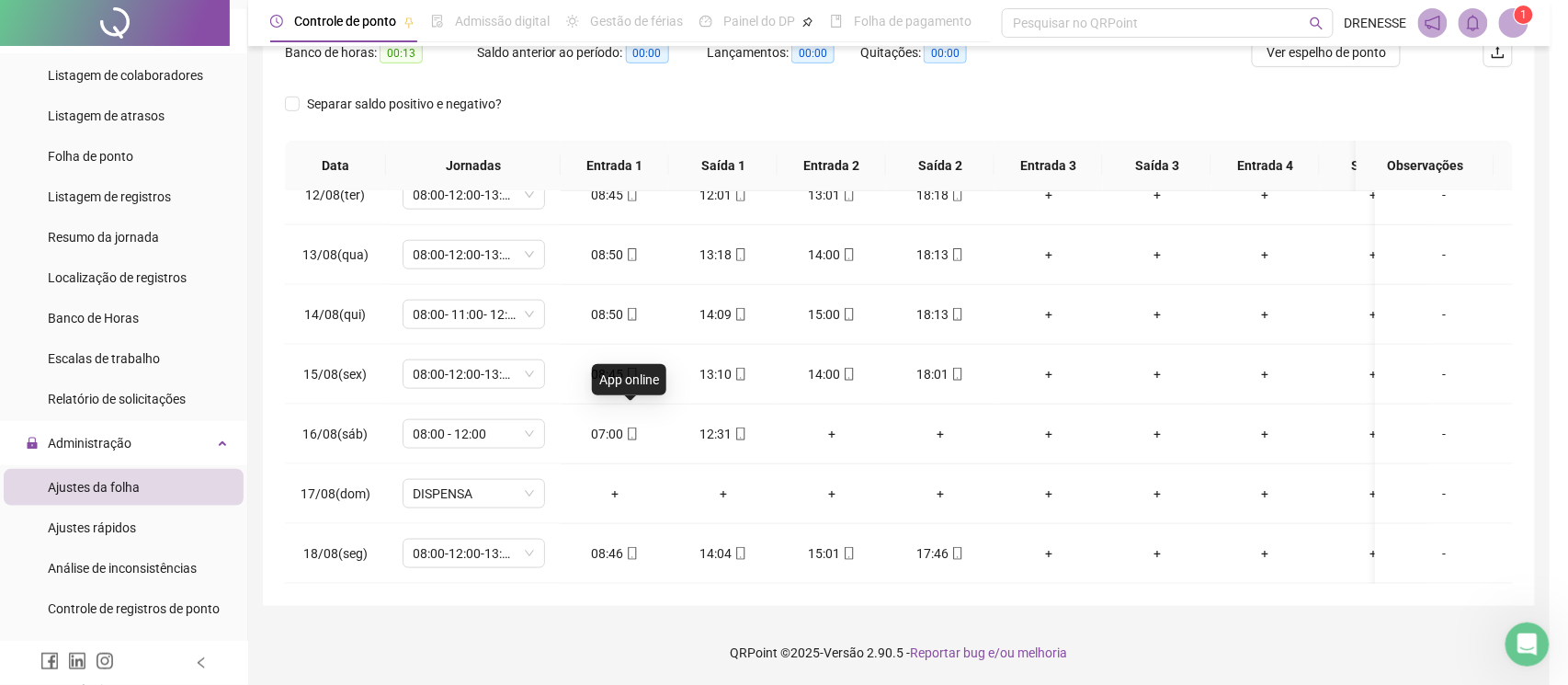
type input "**********"
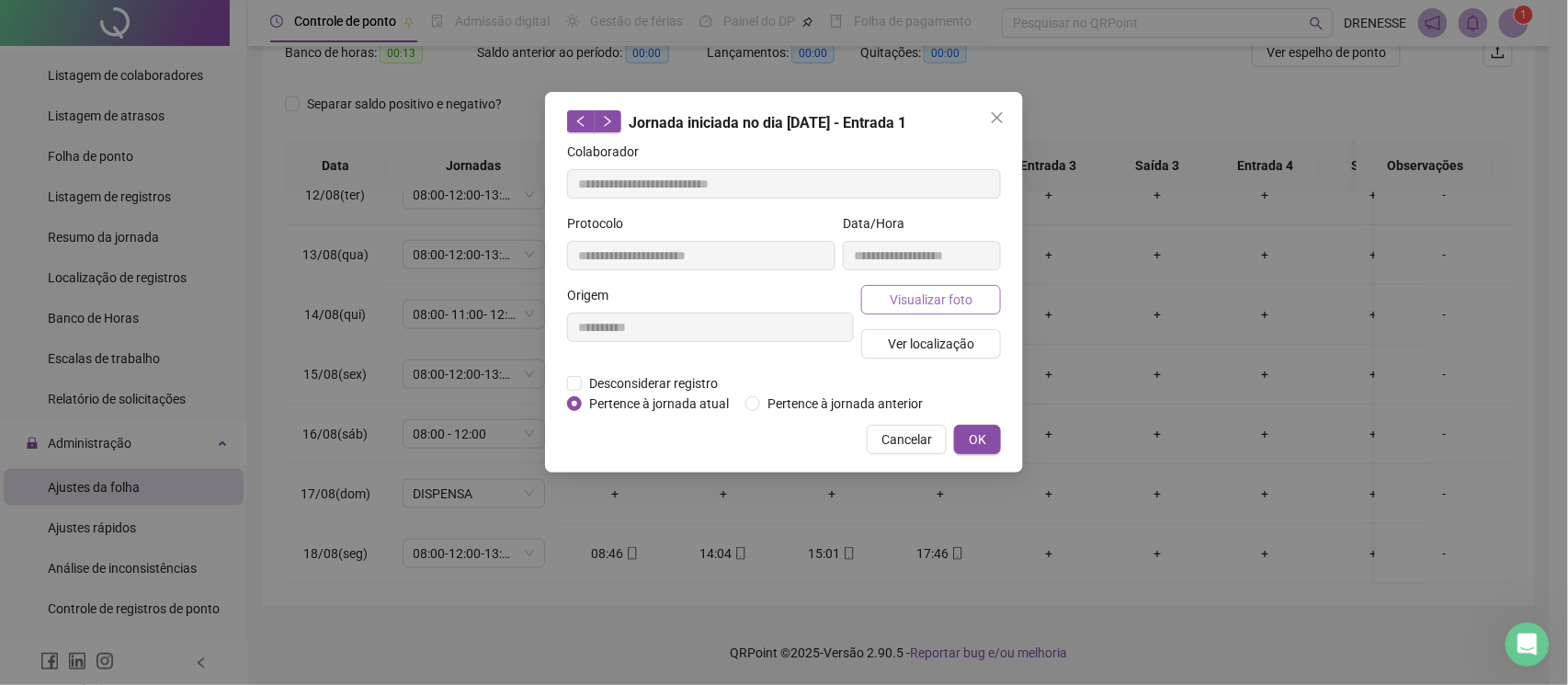
click at [907, 298] on span "Visualizar foto" at bounding box center [930, 299] width 82 height 20
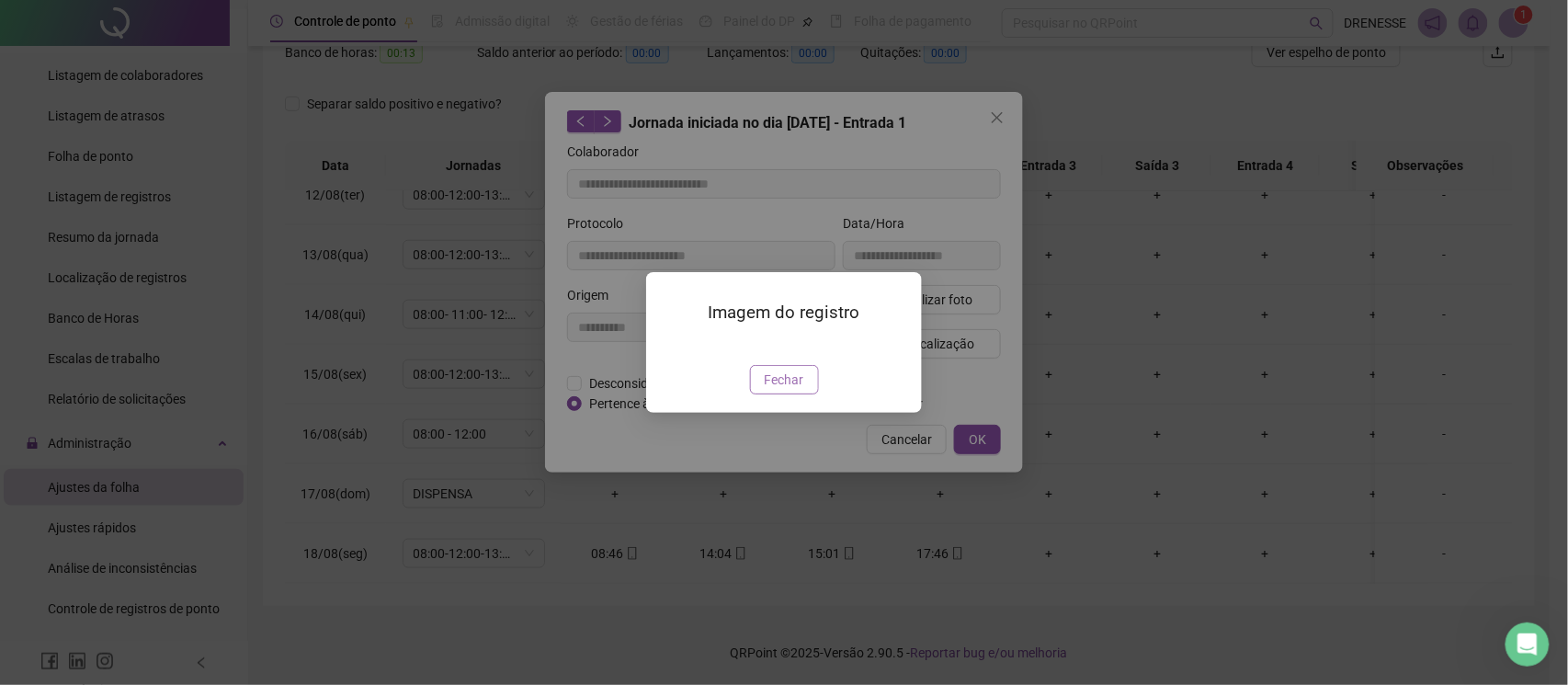
click at [768, 389] on span "Fechar" at bounding box center [784, 379] width 40 height 20
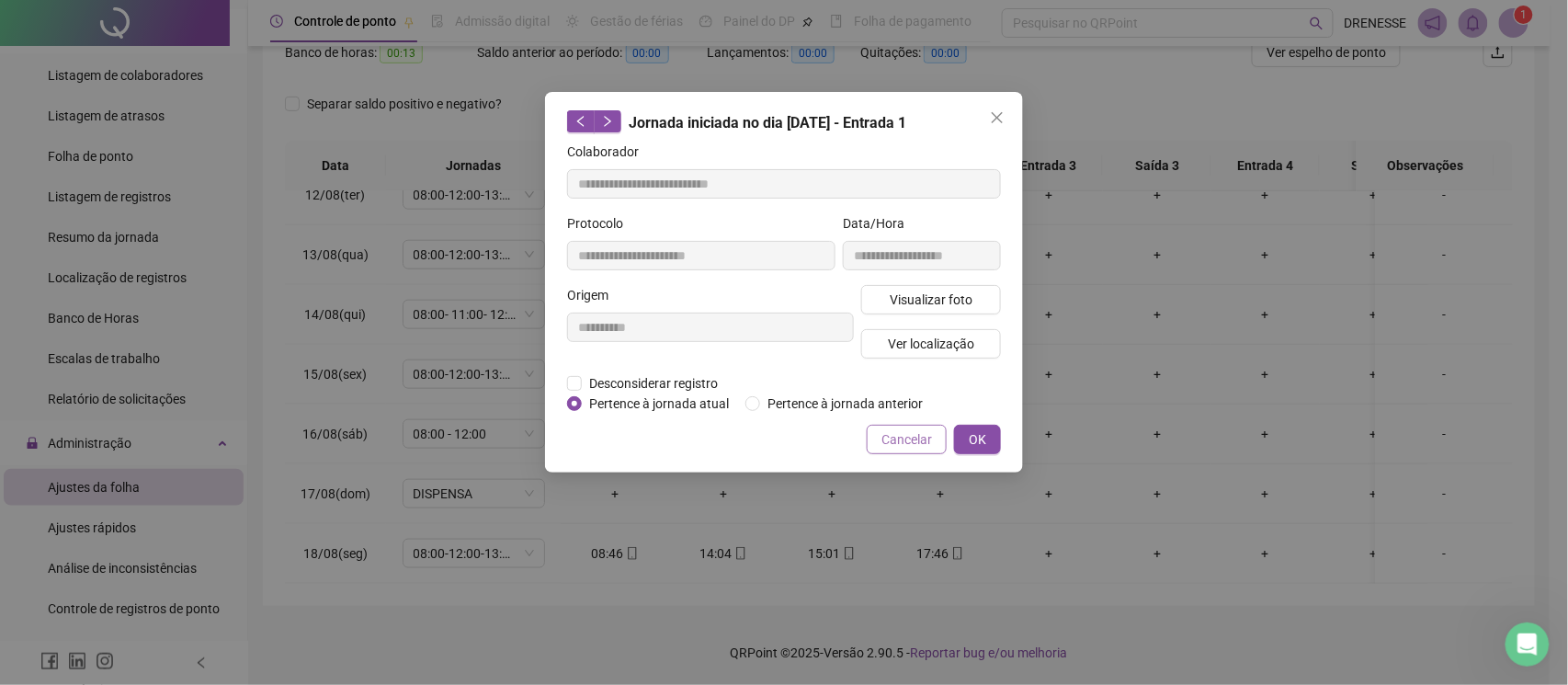
click at [891, 446] on span "Cancelar" at bounding box center [907, 439] width 50 height 20
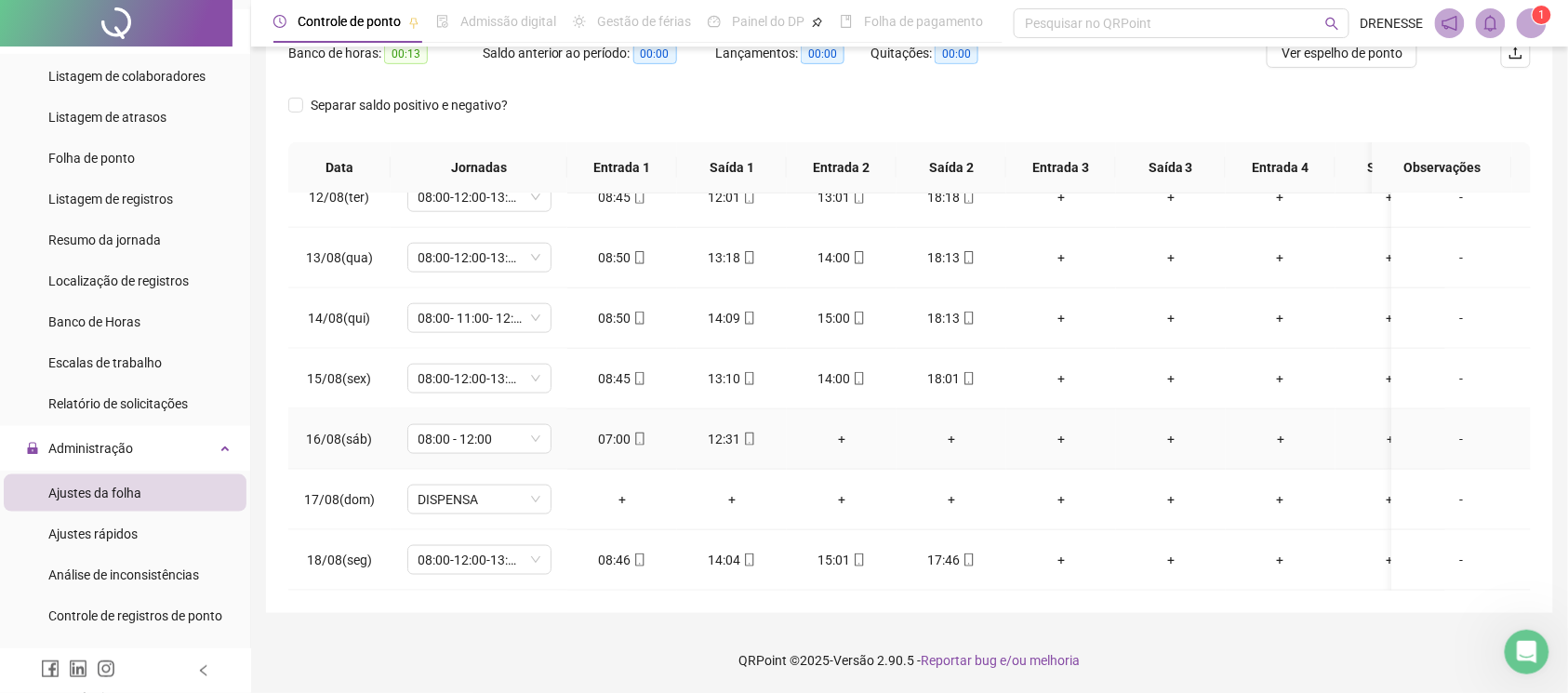
scroll to position [551, 0]
